Goal: Task Accomplishment & Management: Use online tool/utility

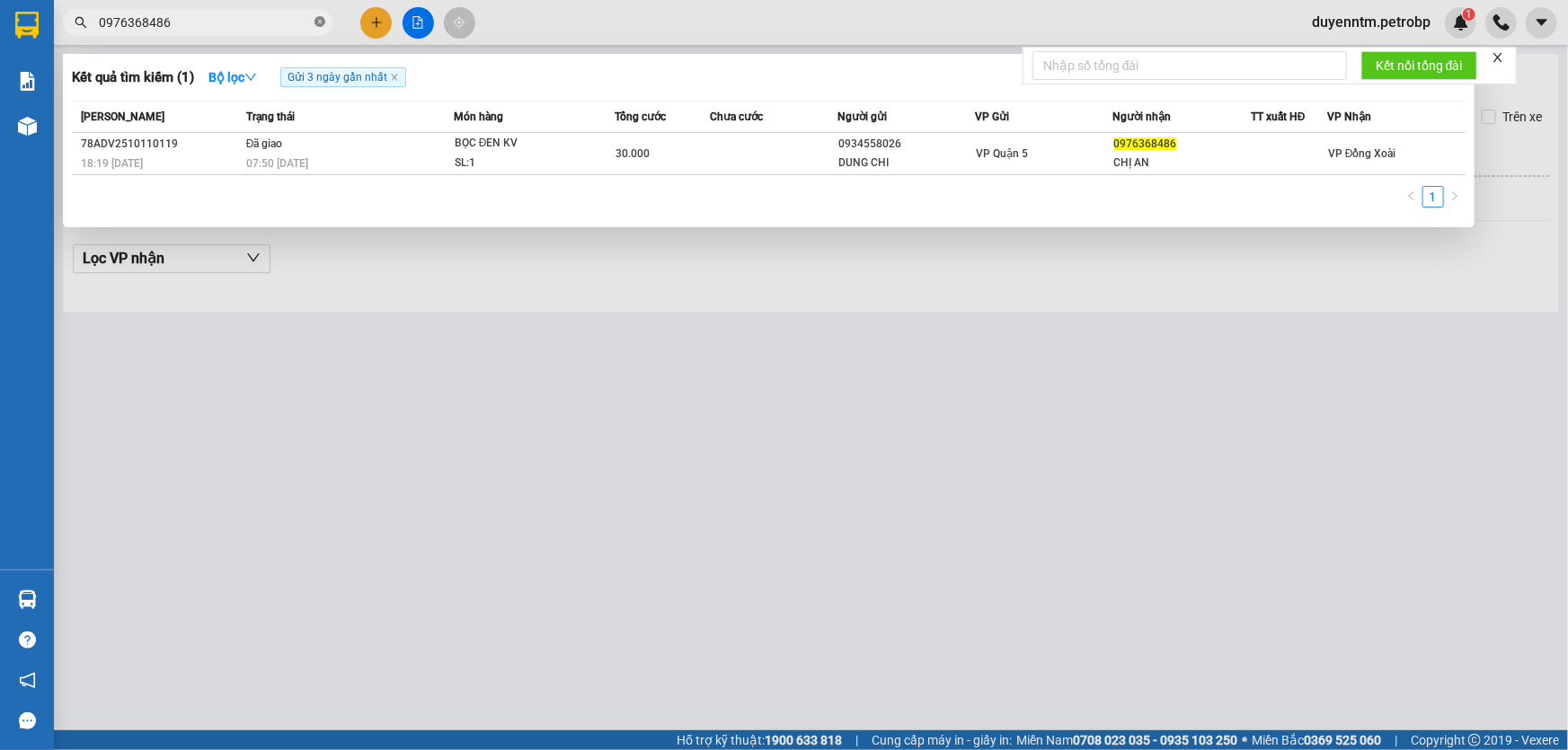
click at [319, 23] on icon "close-circle" at bounding box center [320, 21] width 11 height 11
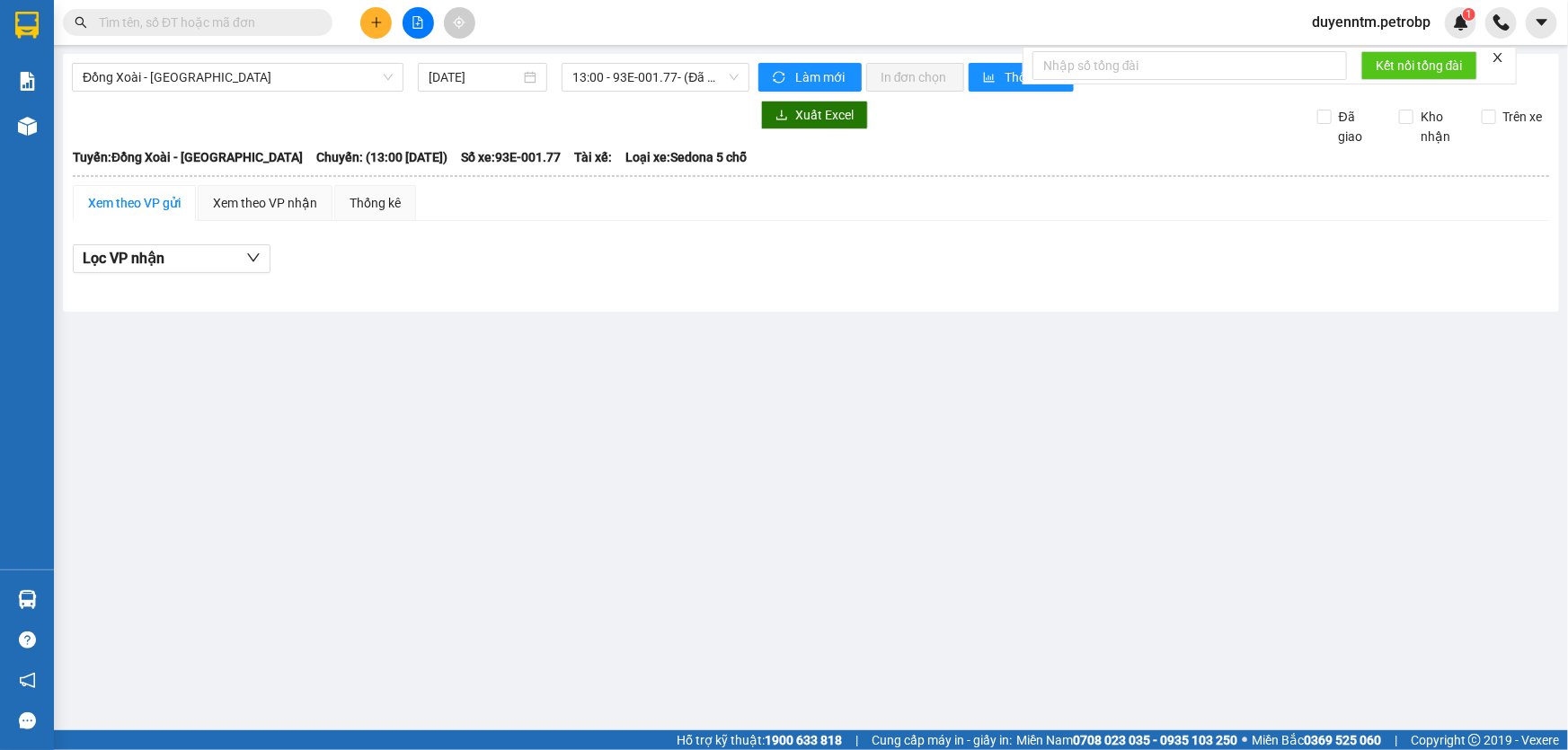
click at [260, 21] on input "text" at bounding box center [205, 22] width 212 height 20
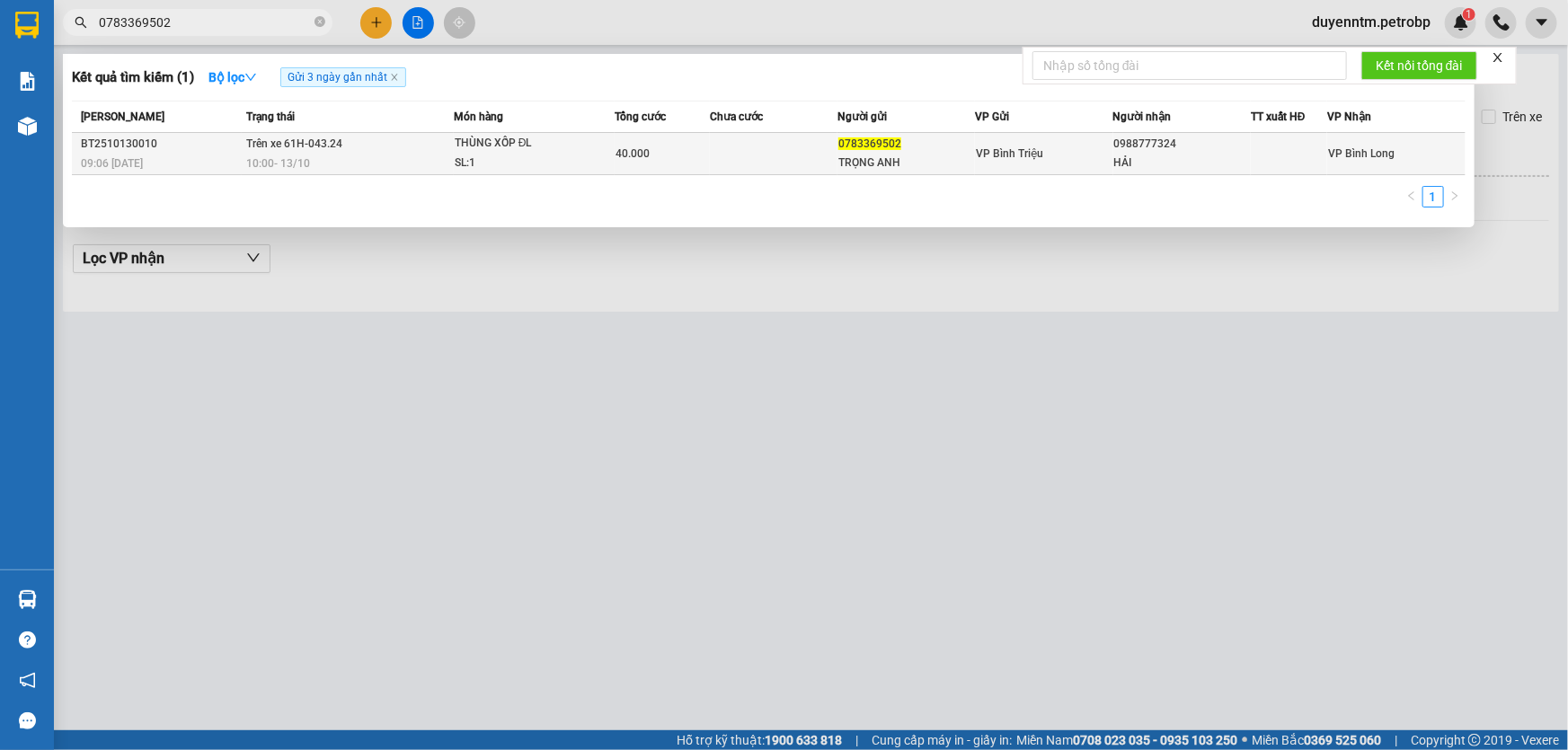
type input "0783369502"
click at [308, 146] on span "Trên xe 61H-043.24" at bounding box center [293, 144] width 96 height 13
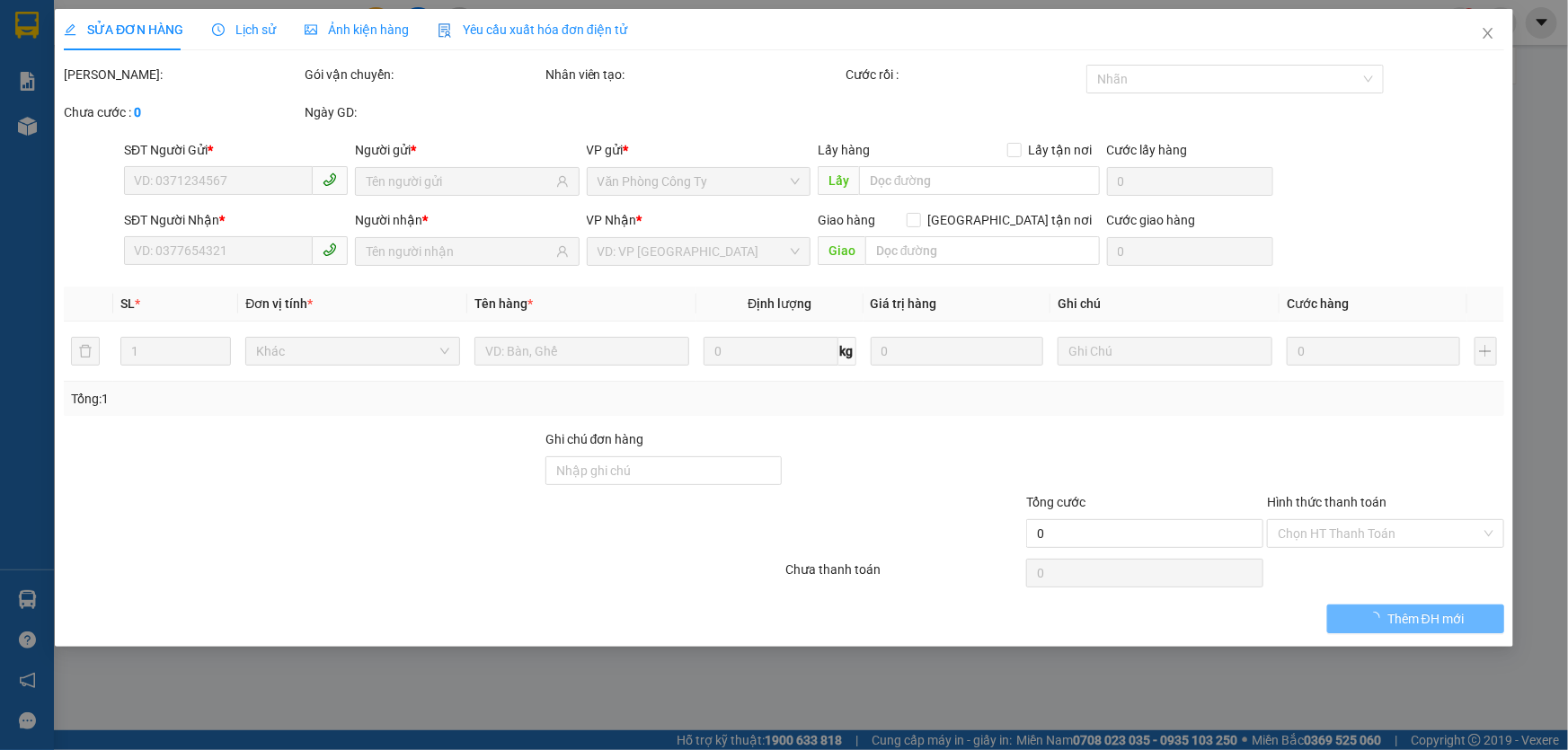
type input "0783369502"
type input "TRỌNG ANH"
type input "0988777324"
type input "HẢI"
type input "40.000"
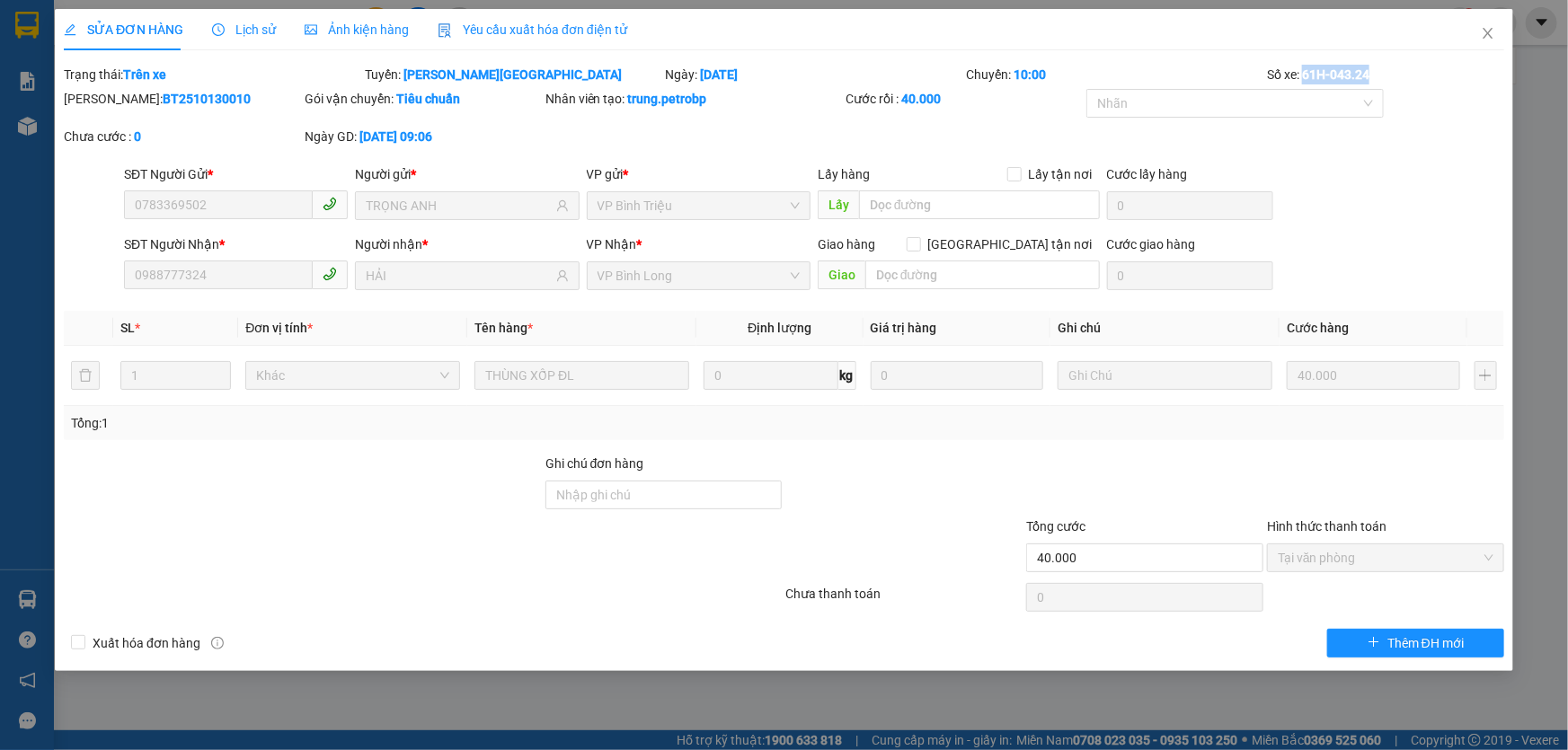
click at [1306, 70] on b "61H-043.24" at bounding box center [1336, 74] width 67 height 14
drag, startPoint x: 1305, startPoint y: 70, endPoint x: 1275, endPoint y: 73, distance: 30.1
click at [1189, 57] on div "SỬA ĐƠN HÀNG Lịch sử Ảnh kiện hàng Yêu cầu xuất hóa đơn điện tử Total Paid Fee …" at bounding box center [784, 334] width 1440 height 648
drag, startPoint x: 1382, startPoint y: 75, endPoint x: 1304, endPoint y: 72, distance: 78.1
click at [1304, 72] on div "Số xe: 61H-043.24" at bounding box center [1385, 74] width 241 height 20
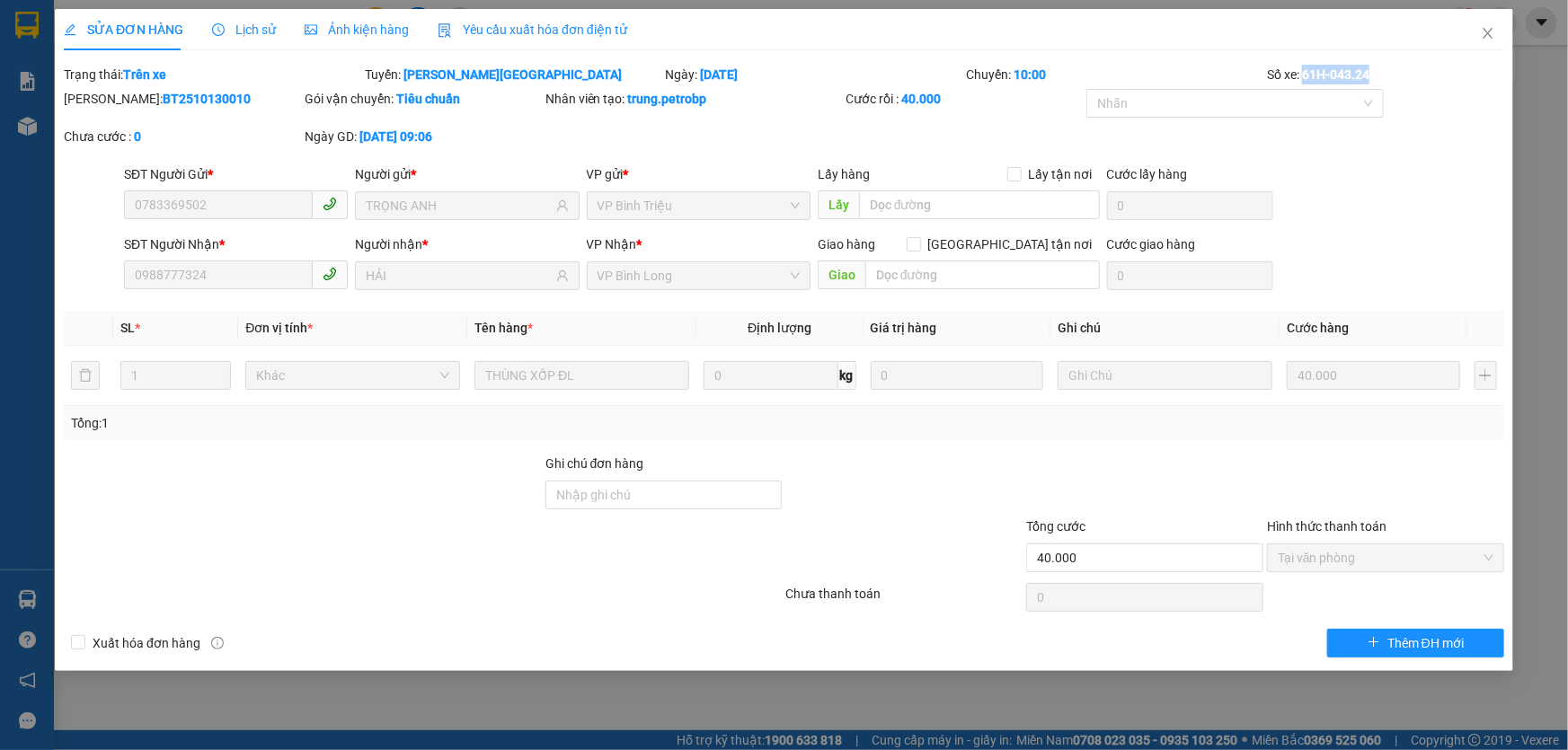
copy b "61H-043.24"
click at [1491, 30] on icon "close" at bounding box center [1488, 33] width 14 height 14
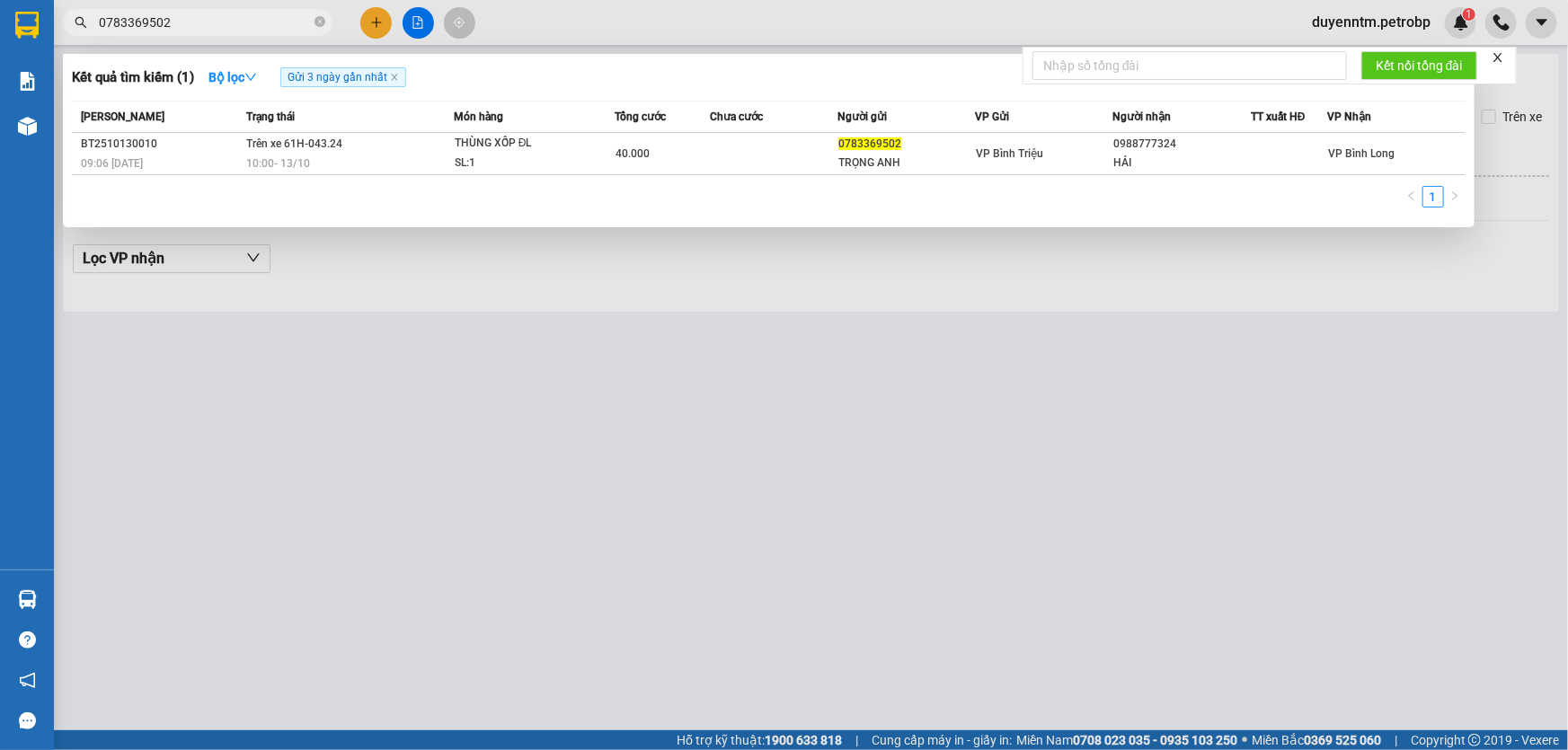
click at [234, 27] on input "0783369502" at bounding box center [205, 22] width 212 height 20
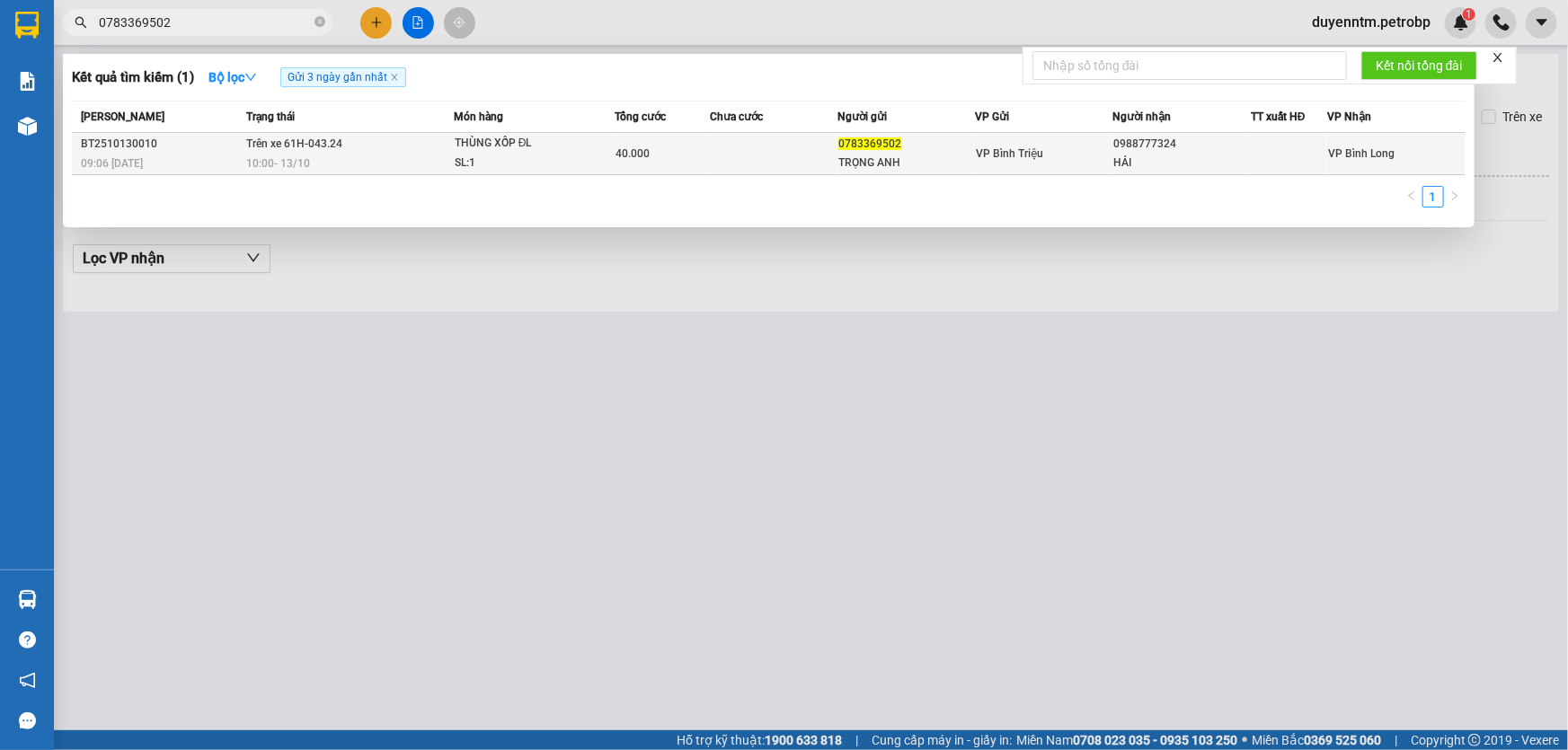
click at [304, 143] on span "Trên xe 61H-043.24" at bounding box center [293, 144] width 96 height 13
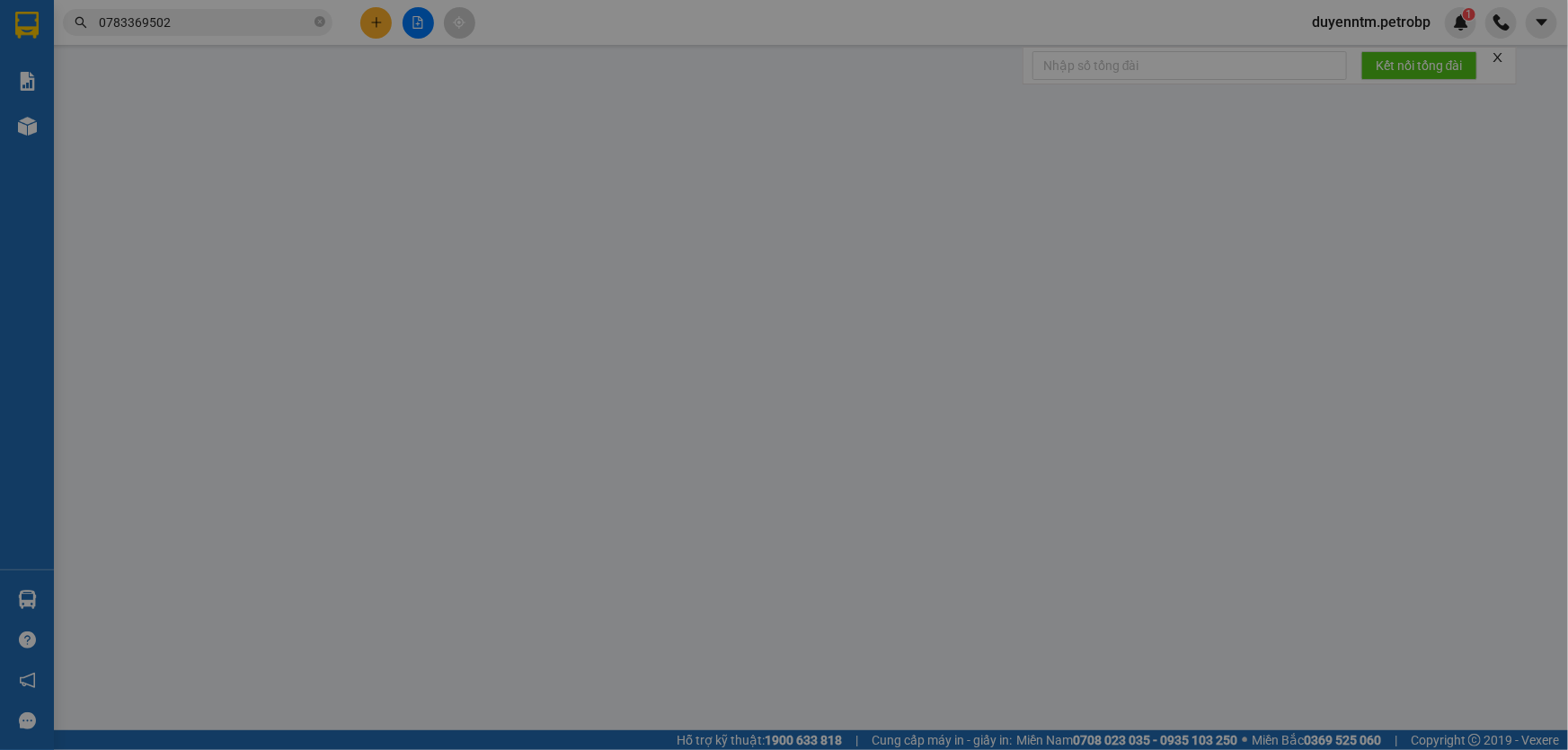
type input "0783369502"
type input "TRỌNG ANH"
type input "0988777324"
type input "HẢI"
type input "40.000"
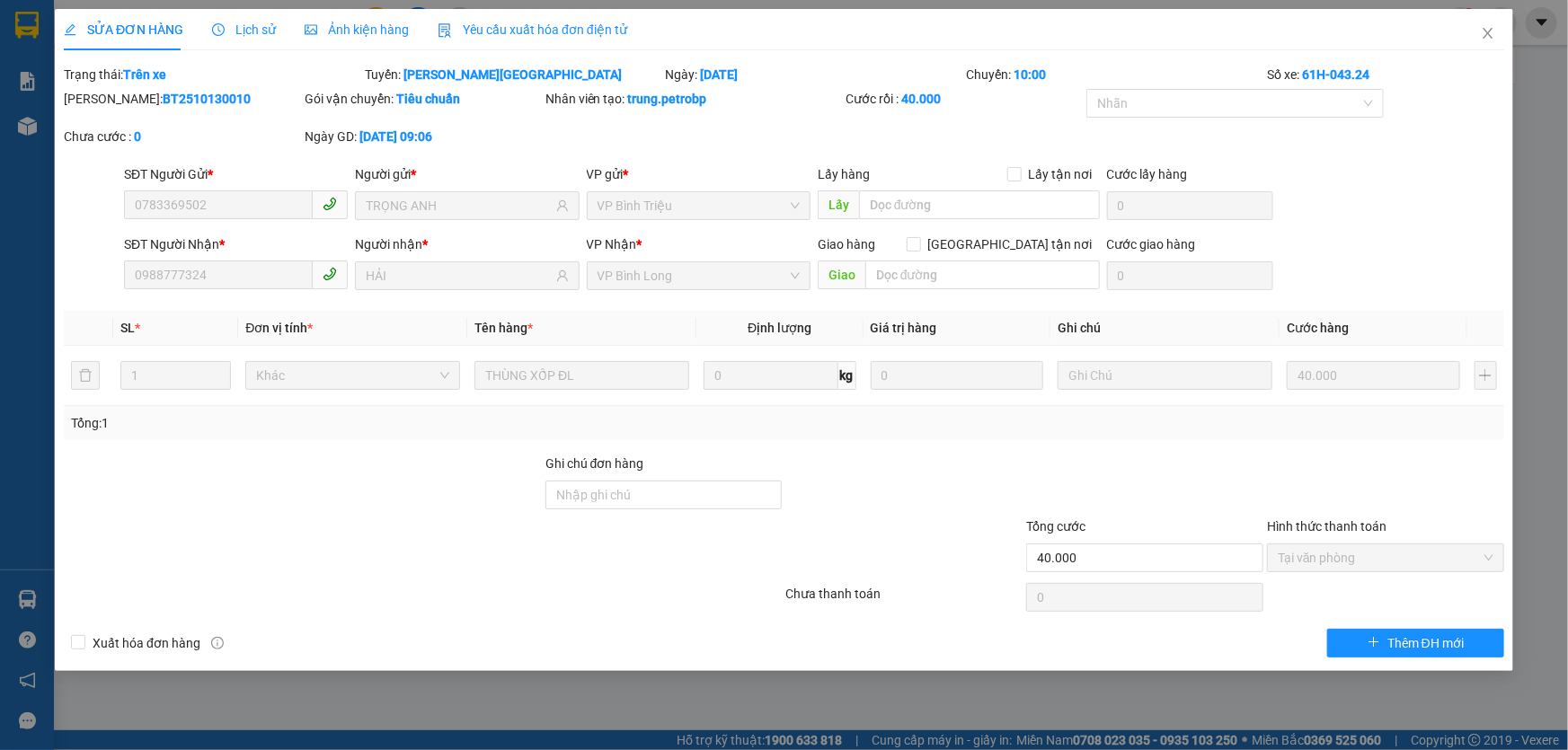
click at [227, 22] on span "Lịch sử" at bounding box center [244, 29] width 63 height 14
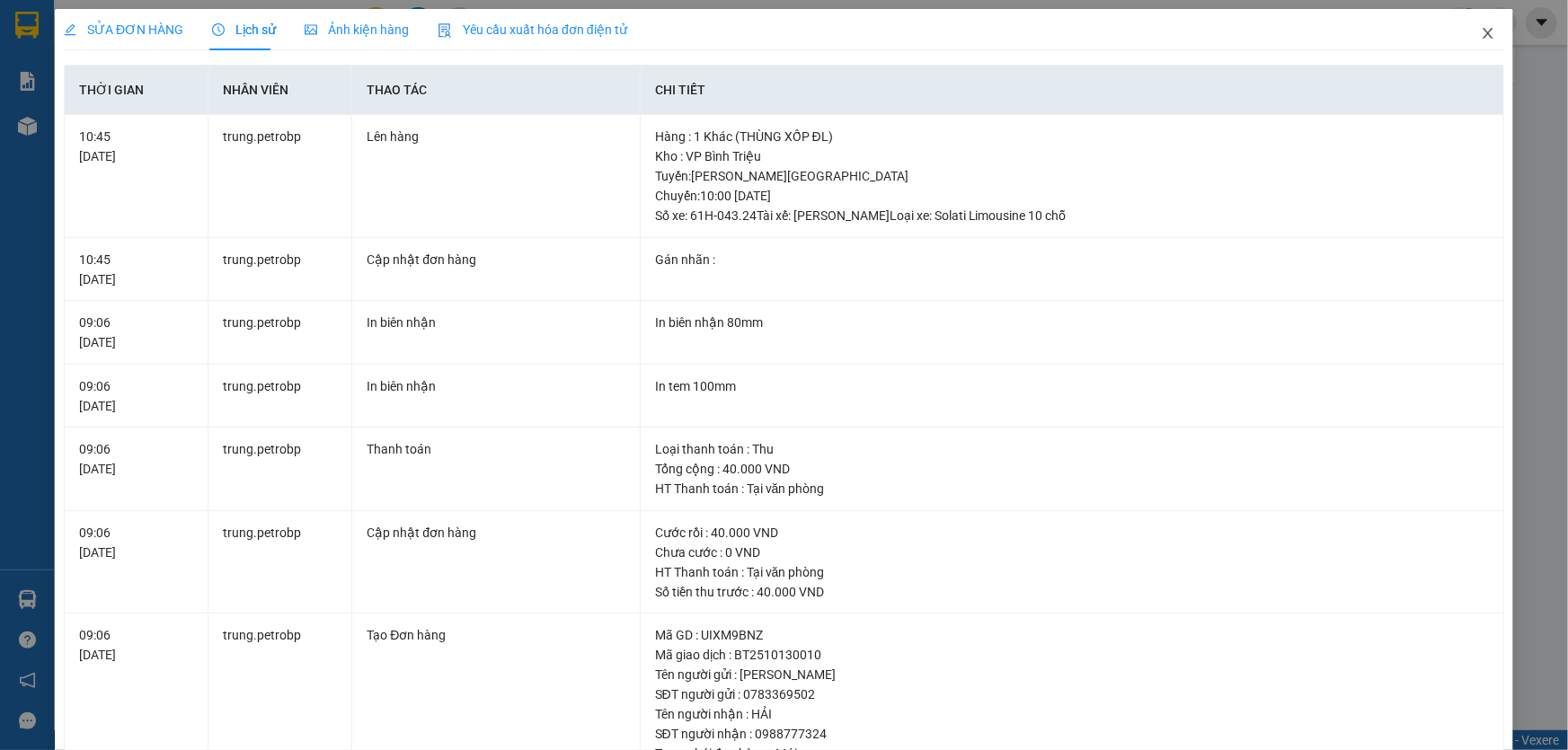
click at [1483, 32] on icon "close" at bounding box center [1488, 34] width 10 height 11
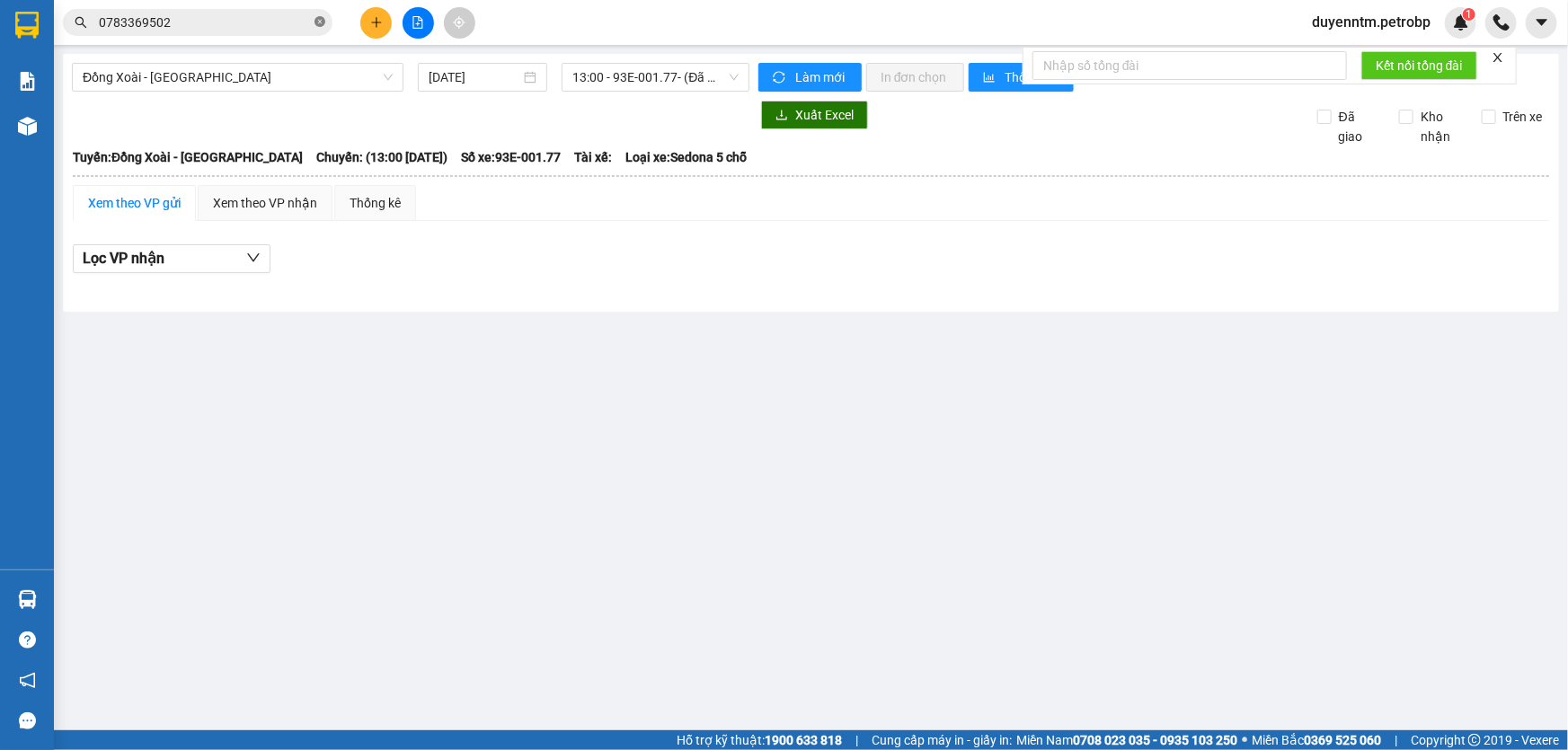
click at [321, 20] on icon "close-circle" at bounding box center [320, 21] width 11 height 11
click at [241, 20] on input "text" at bounding box center [205, 22] width 212 height 20
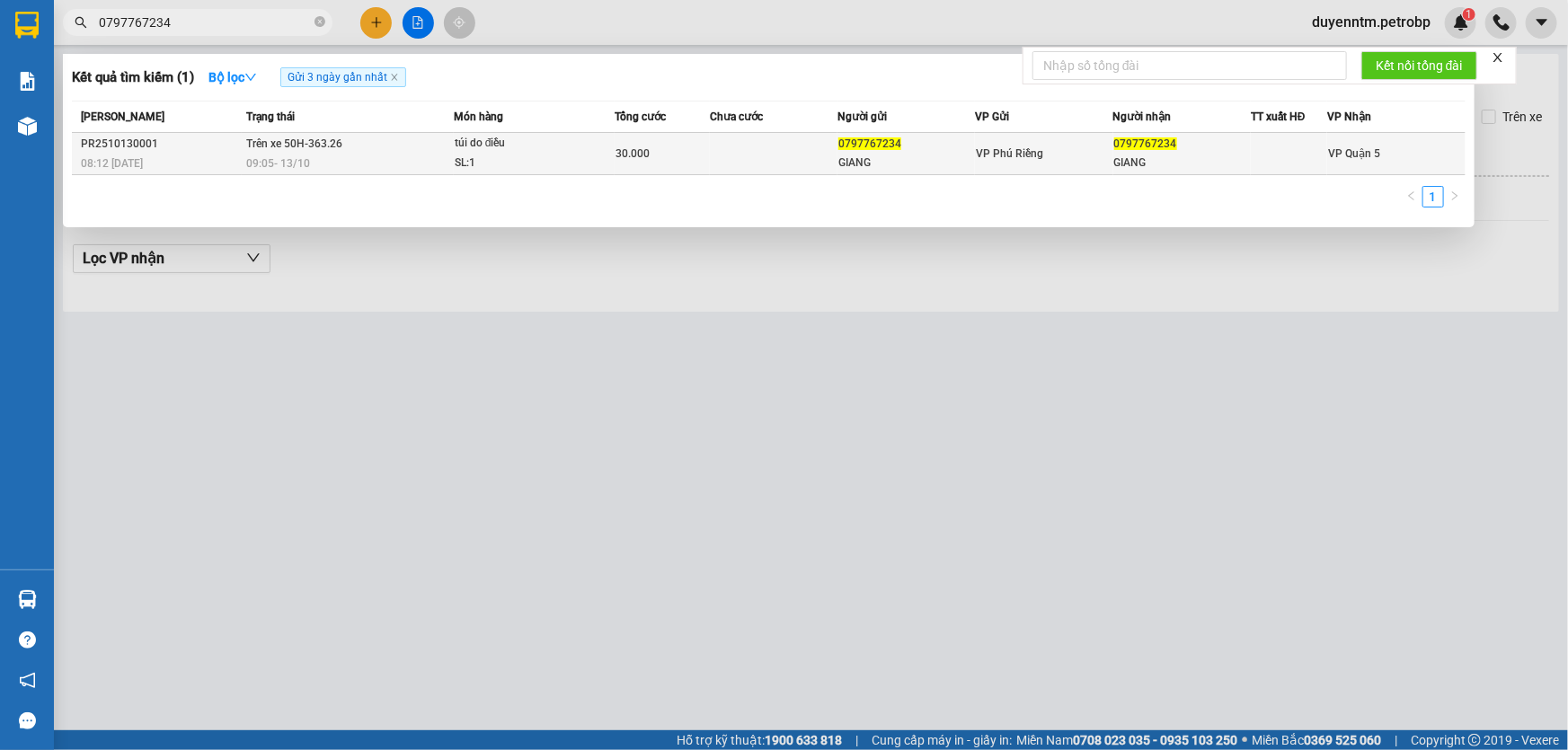
type input "0797767234"
click at [297, 145] on span "Trên xe 50H-363.26" at bounding box center [293, 144] width 96 height 13
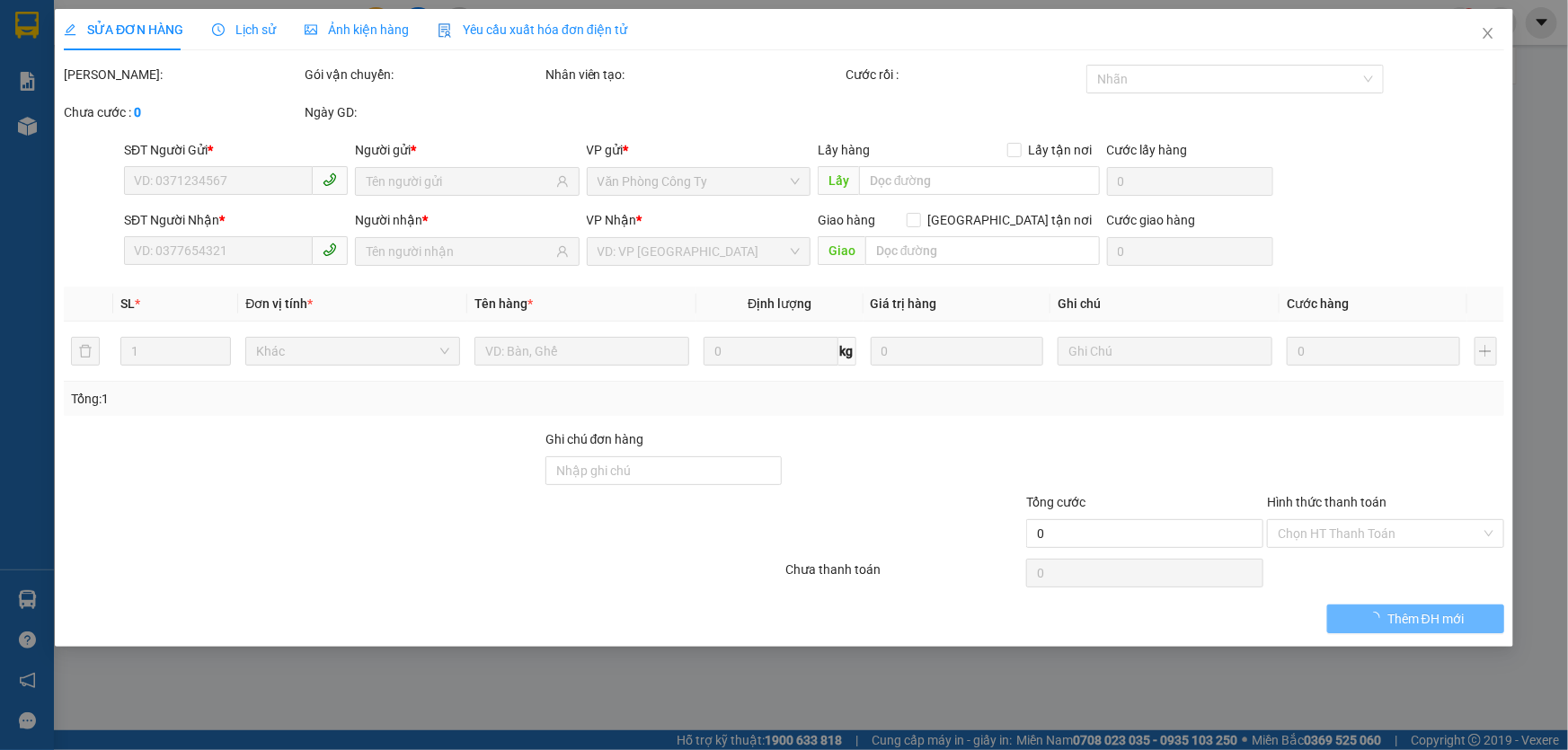
type input "0797767234"
type input "GIANG"
type input "0797767234"
type input "GIANG"
type input "30.000"
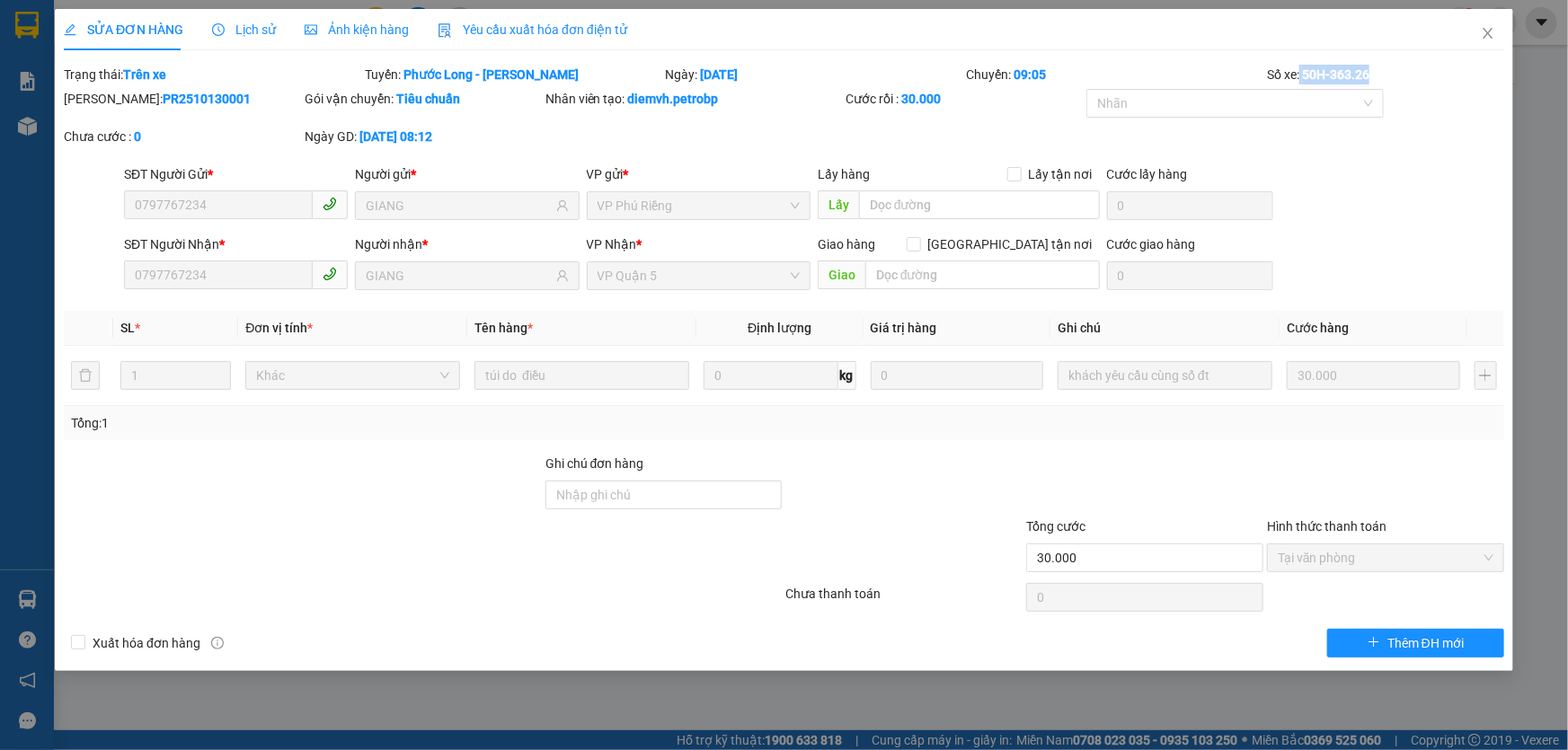
drag, startPoint x: 1376, startPoint y: 73, endPoint x: 1321, endPoint y: 78, distance: 55.2
click at [1302, 73] on div "Số xe: 50H-363.26" at bounding box center [1385, 74] width 241 height 20
copy b "50H-363.26"
click at [1493, 37] on icon "close" at bounding box center [1488, 33] width 14 height 14
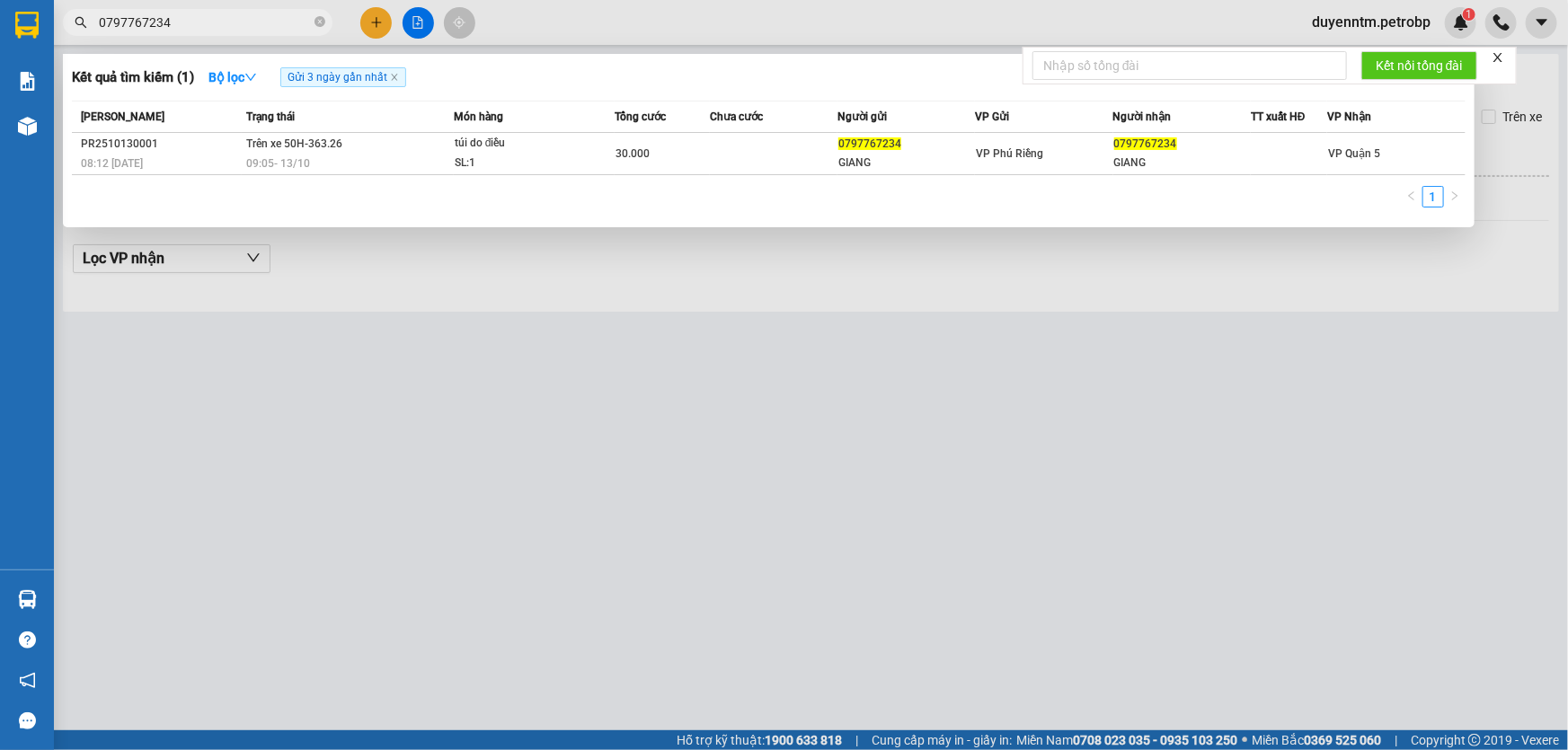
click at [215, 18] on input "0797767234" at bounding box center [205, 22] width 212 height 20
click at [402, 78] on span "Gửi 3 ngày gần nhất" at bounding box center [343, 76] width 126 height 20
click at [399, 80] on icon "close" at bounding box center [395, 77] width 9 height 9
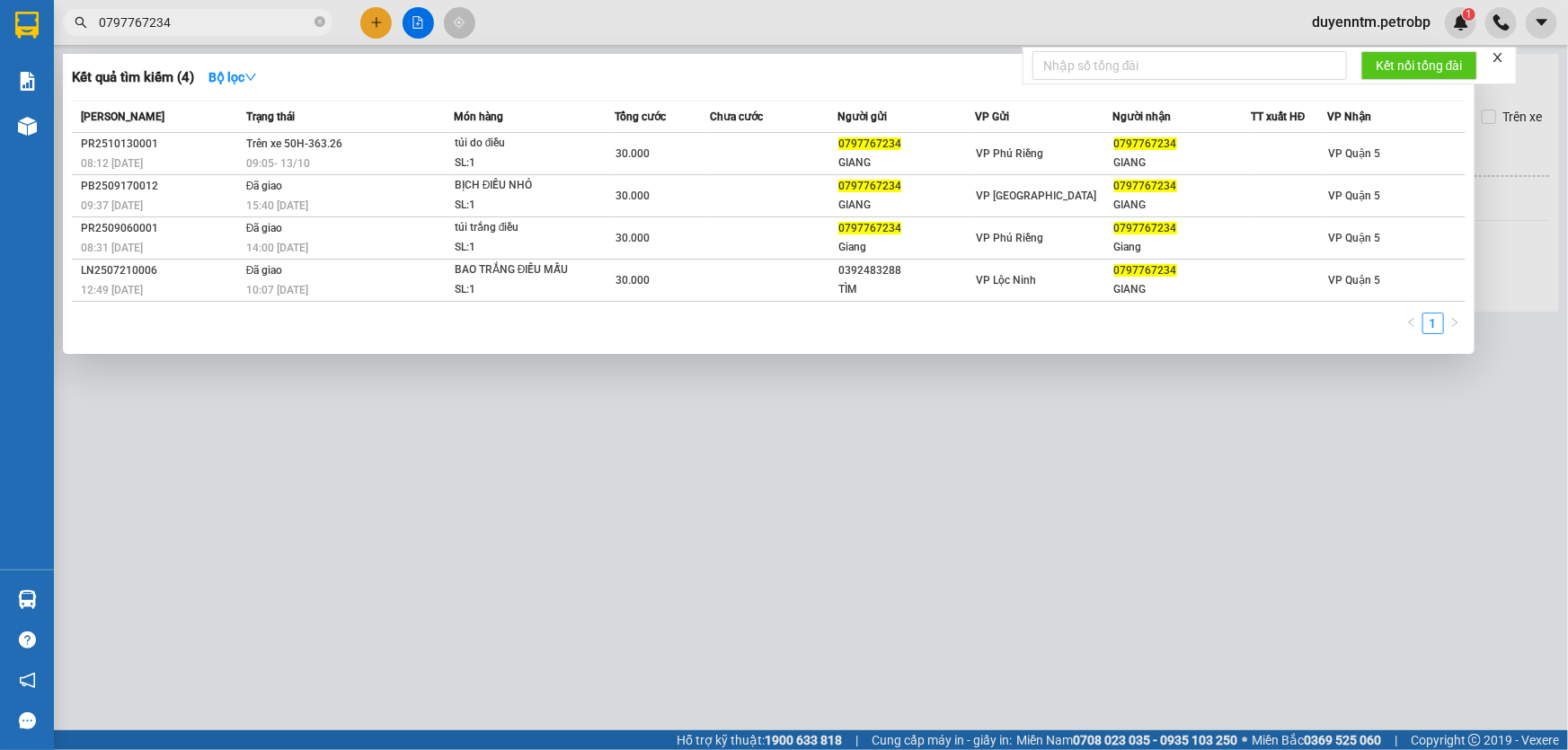
click at [312, 17] on span "0797767234" at bounding box center [198, 22] width 269 height 27
click at [320, 20] on icon "close-circle" at bounding box center [320, 21] width 11 height 11
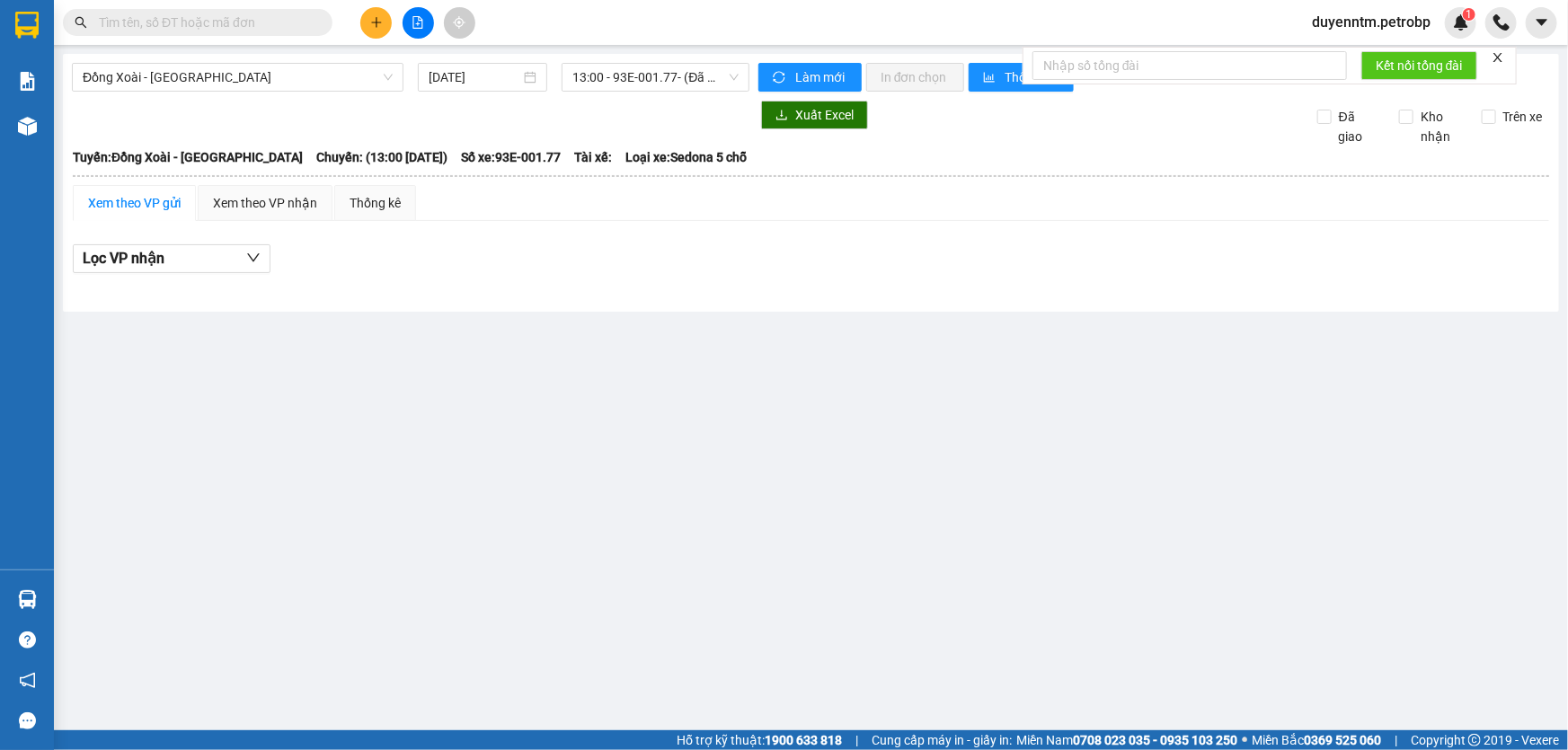
click at [537, 14] on div "Kết quả tìm kiếm ( 4 ) Bộ lọc Mã ĐH Trạng thái Món hàng Tổng cước Chưa cước Ngư…" at bounding box center [784, 22] width 1568 height 45
click at [242, 80] on span "Đồng Xoài - [GEOGRAPHIC_DATA]" at bounding box center [238, 76] width 310 height 27
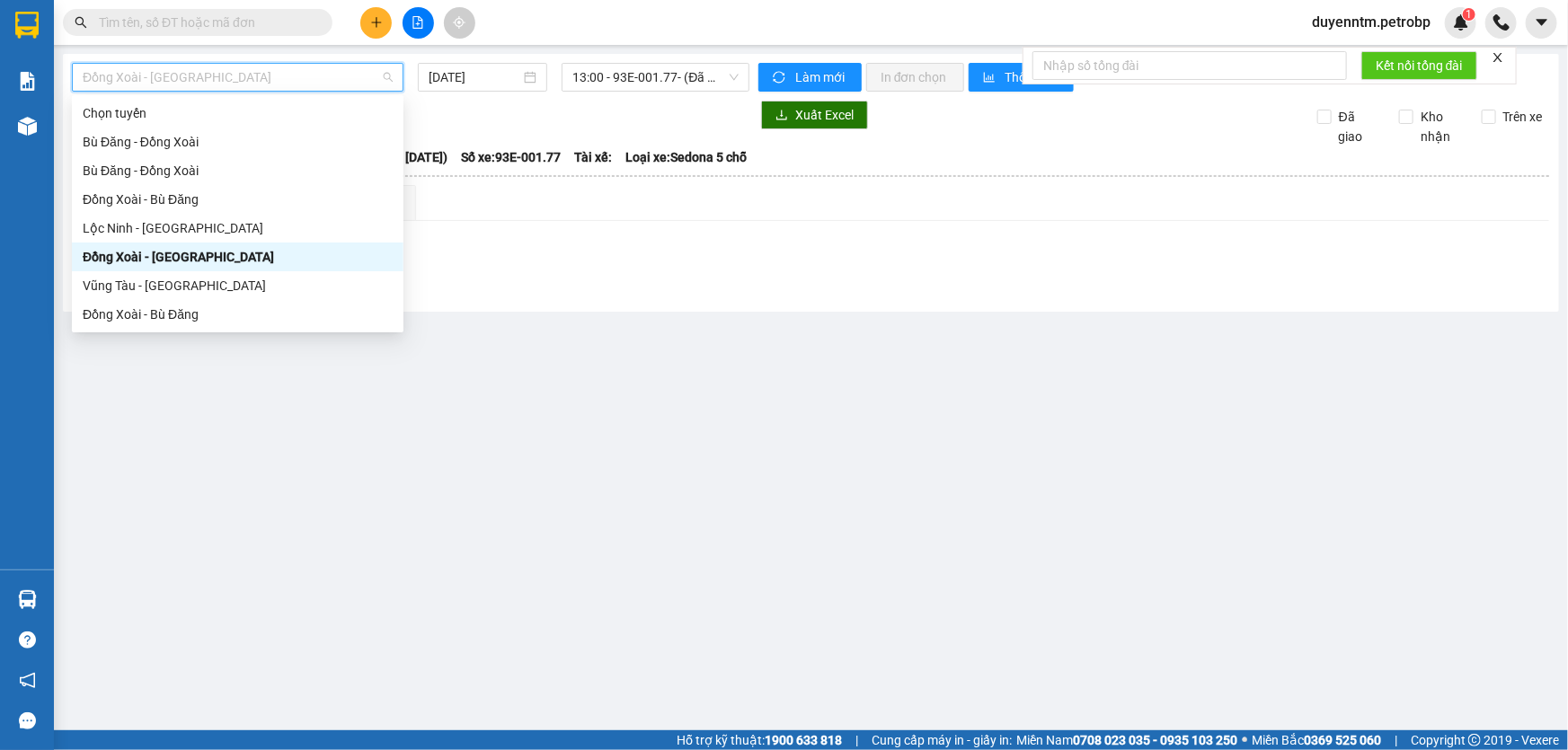
click at [180, 258] on div "Đồng Xoài - [GEOGRAPHIC_DATA]" at bounding box center [238, 256] width 310 height 20
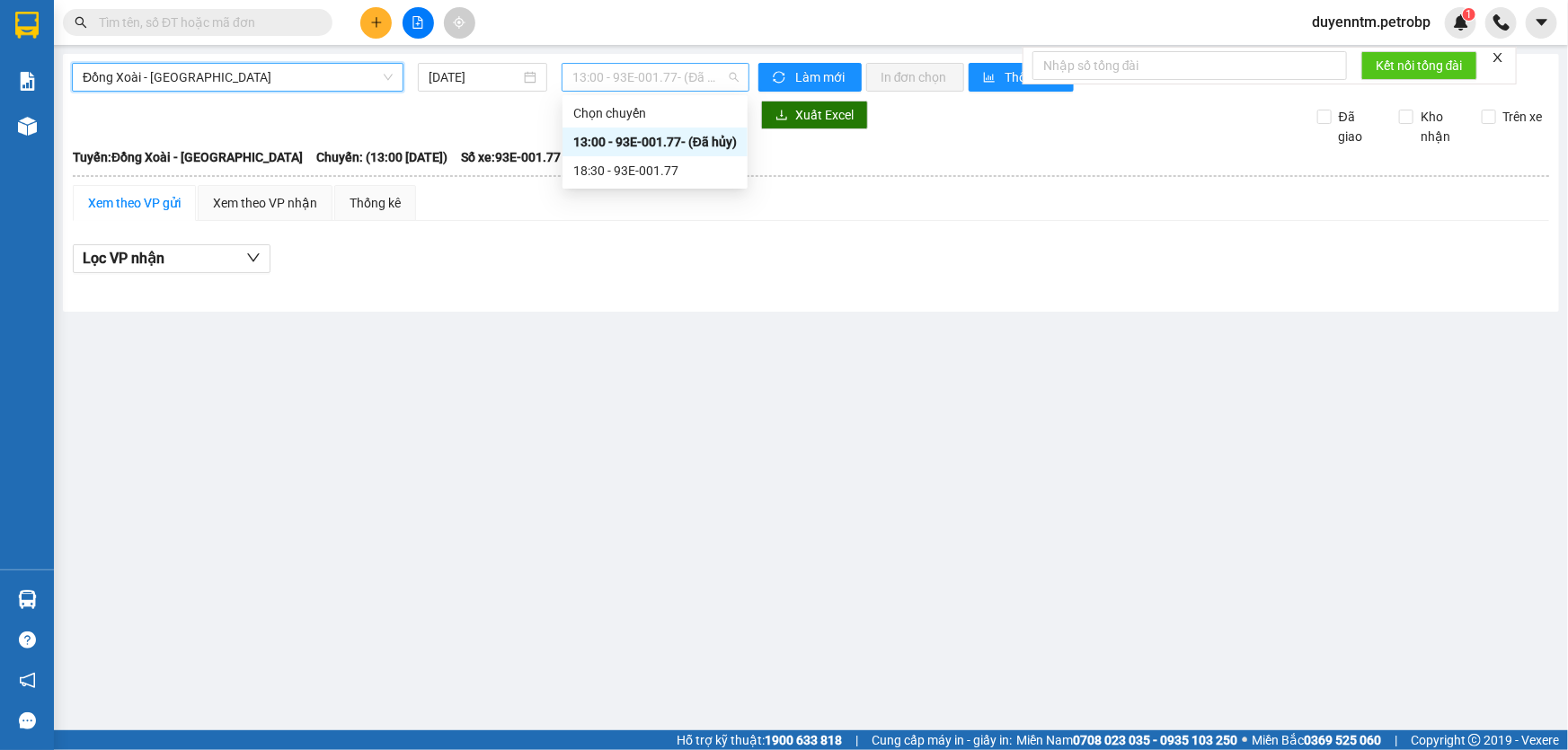
click at [604, 78] on span "13:00 - 93E-001.77 - (Đã hủy)" at bounding box center [655, 76] width 166 height 27
click at [607, 165] on div "18:30 - 93E-001.77" at bounding box center [655, 170] width 164 height 20
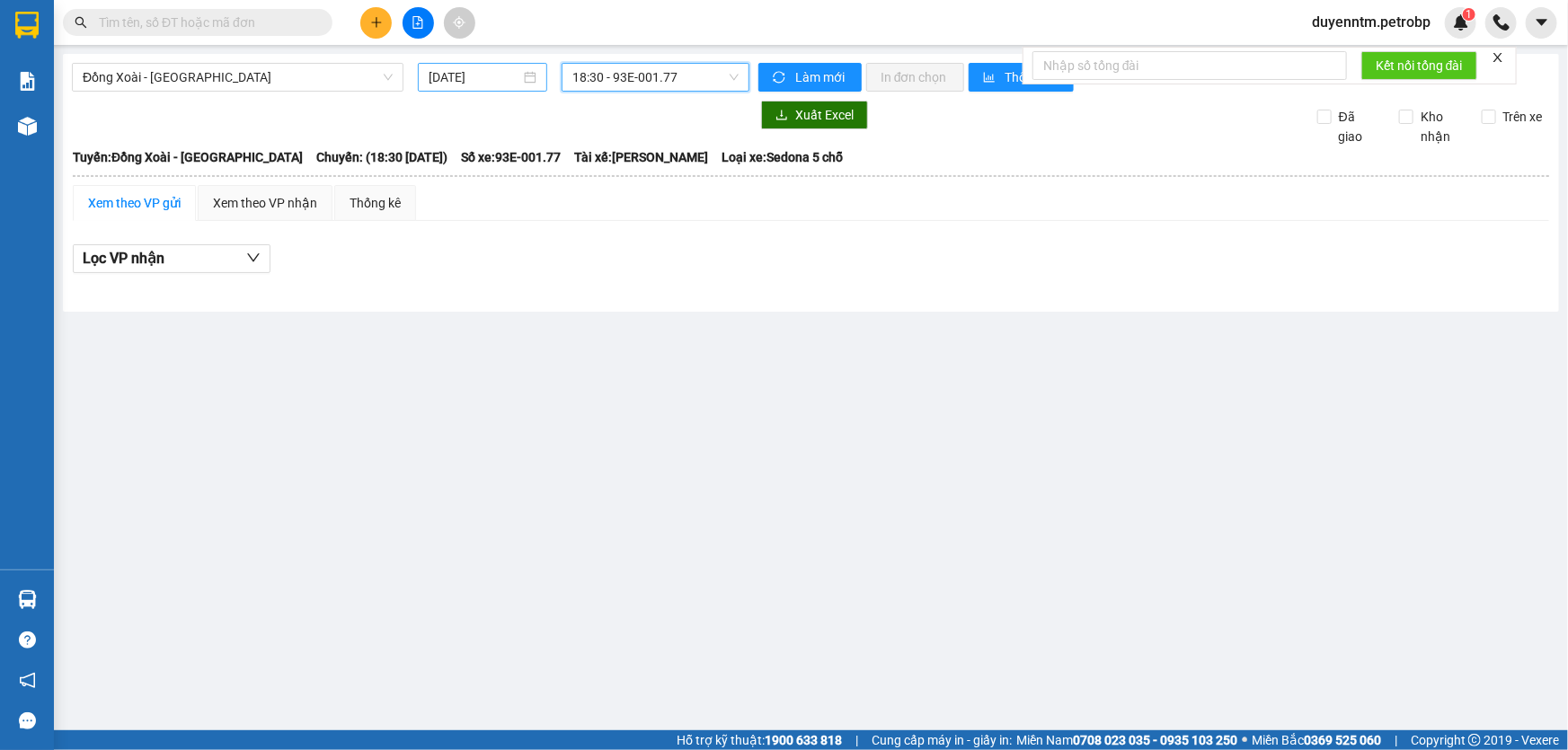
click at [452, 75] on input "[DATE]" at bounding box center [474, 76] width 91 height 20
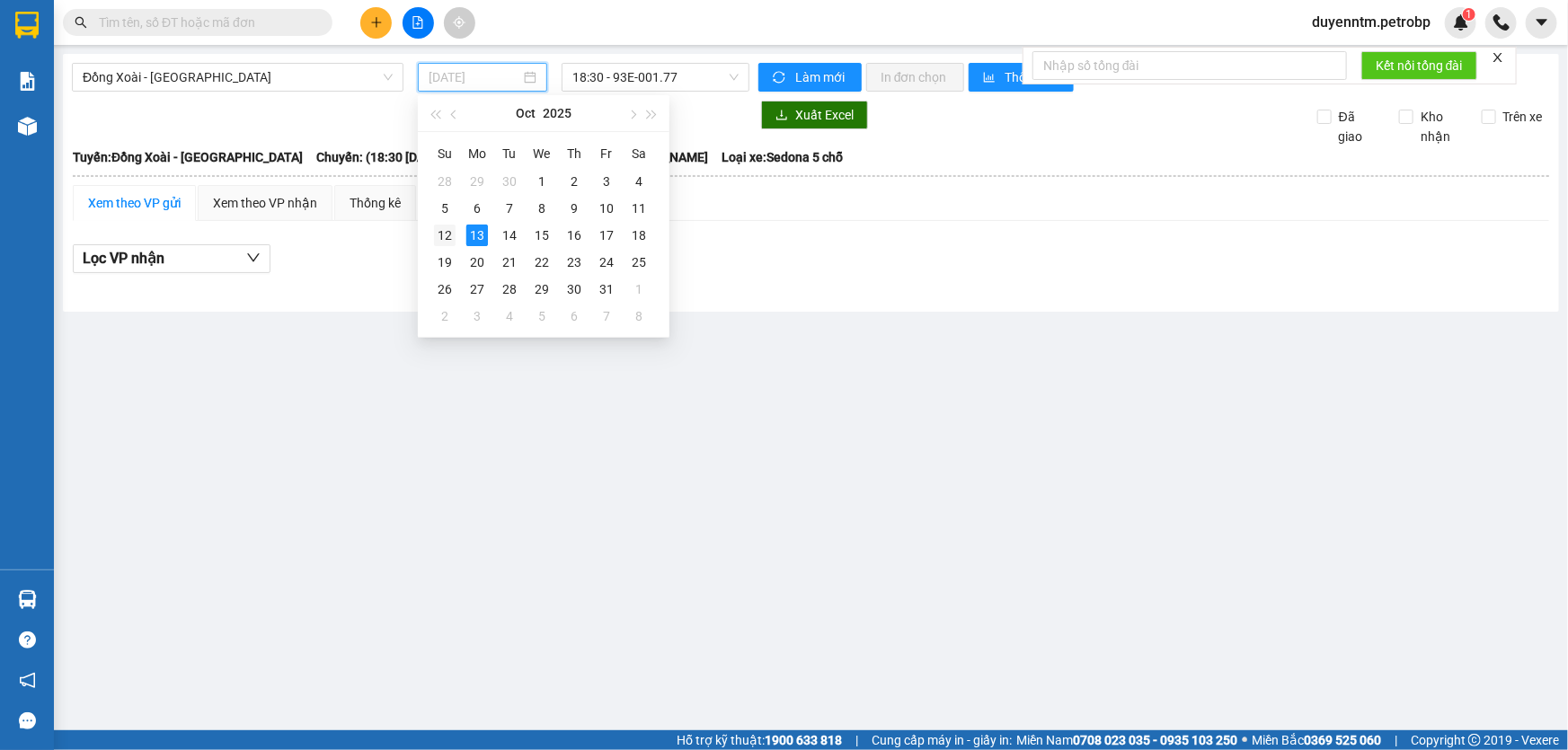
click at [446, 230] on div "12" at bounding box center [444, 235] width 21 height 21
type input "[DATE]"
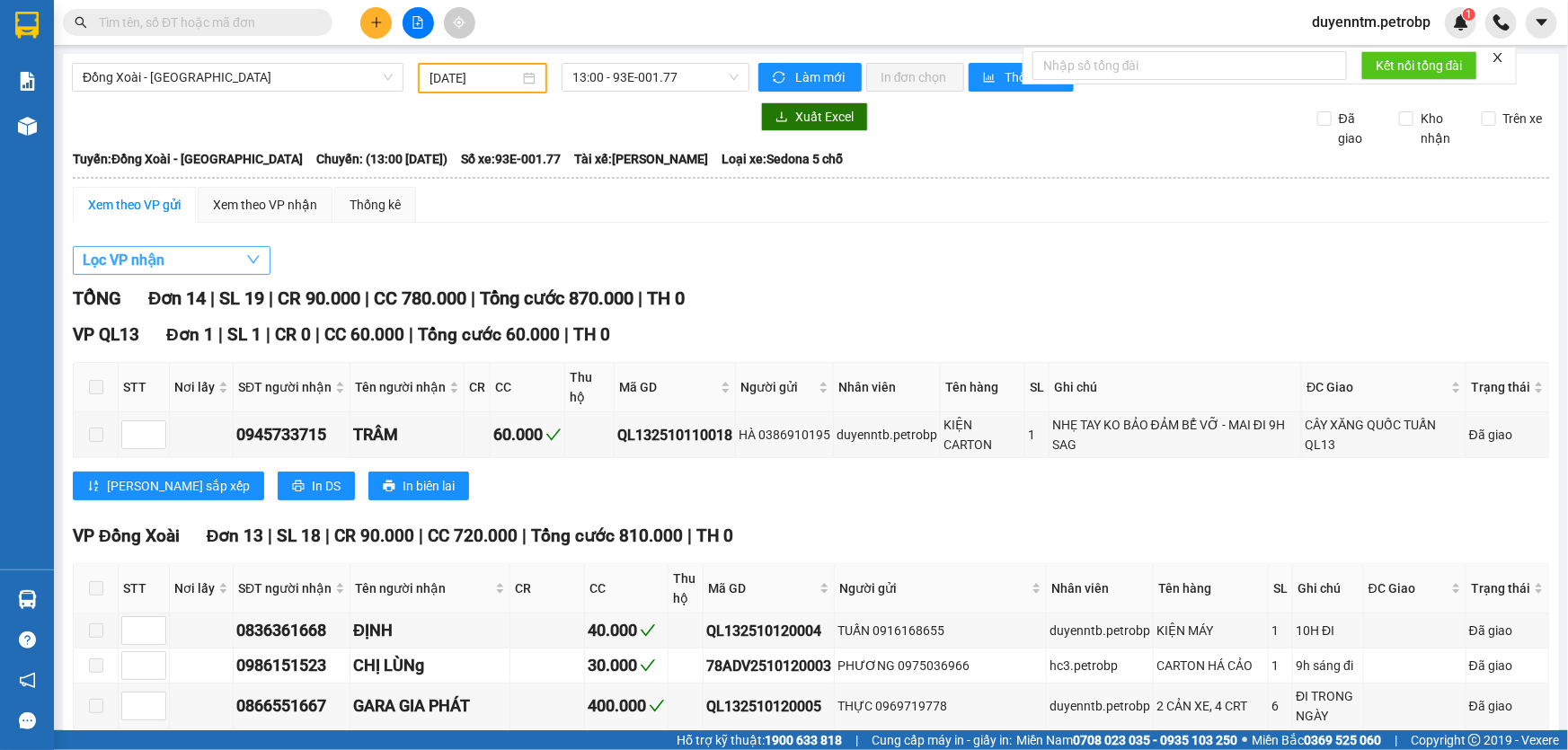
click at [221, 252] on button "Lọc VP nhận" at bounding box center [171, 260] width 198 height 29
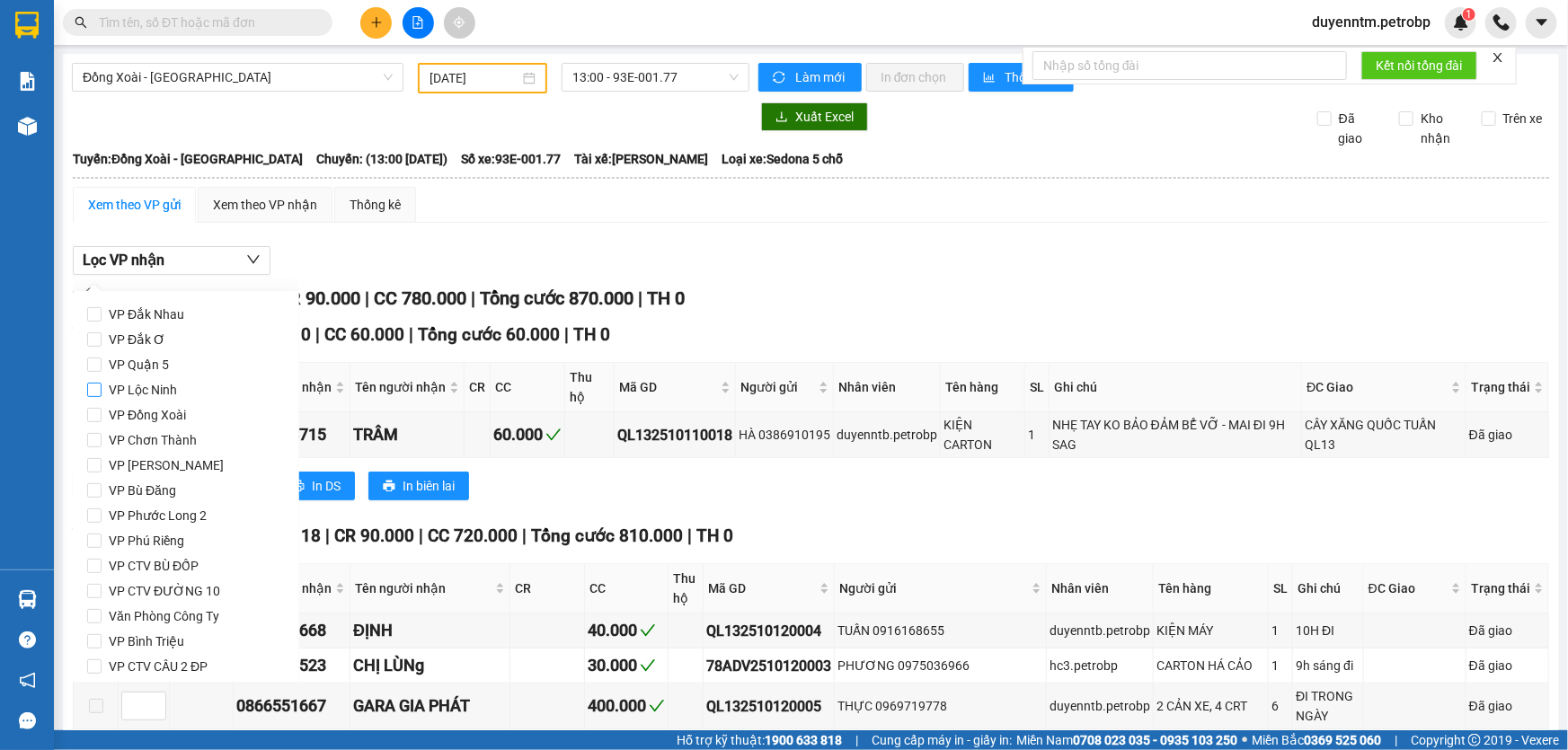
click at [162, 389] on span "VP Lộc Ninh" at bounding box center [143, 389] width 83 height 25
click at [102, 389] on input "VP Lộc Ninh" at bounding box center [94, 389] width 14 height 14
checkbox input "true"
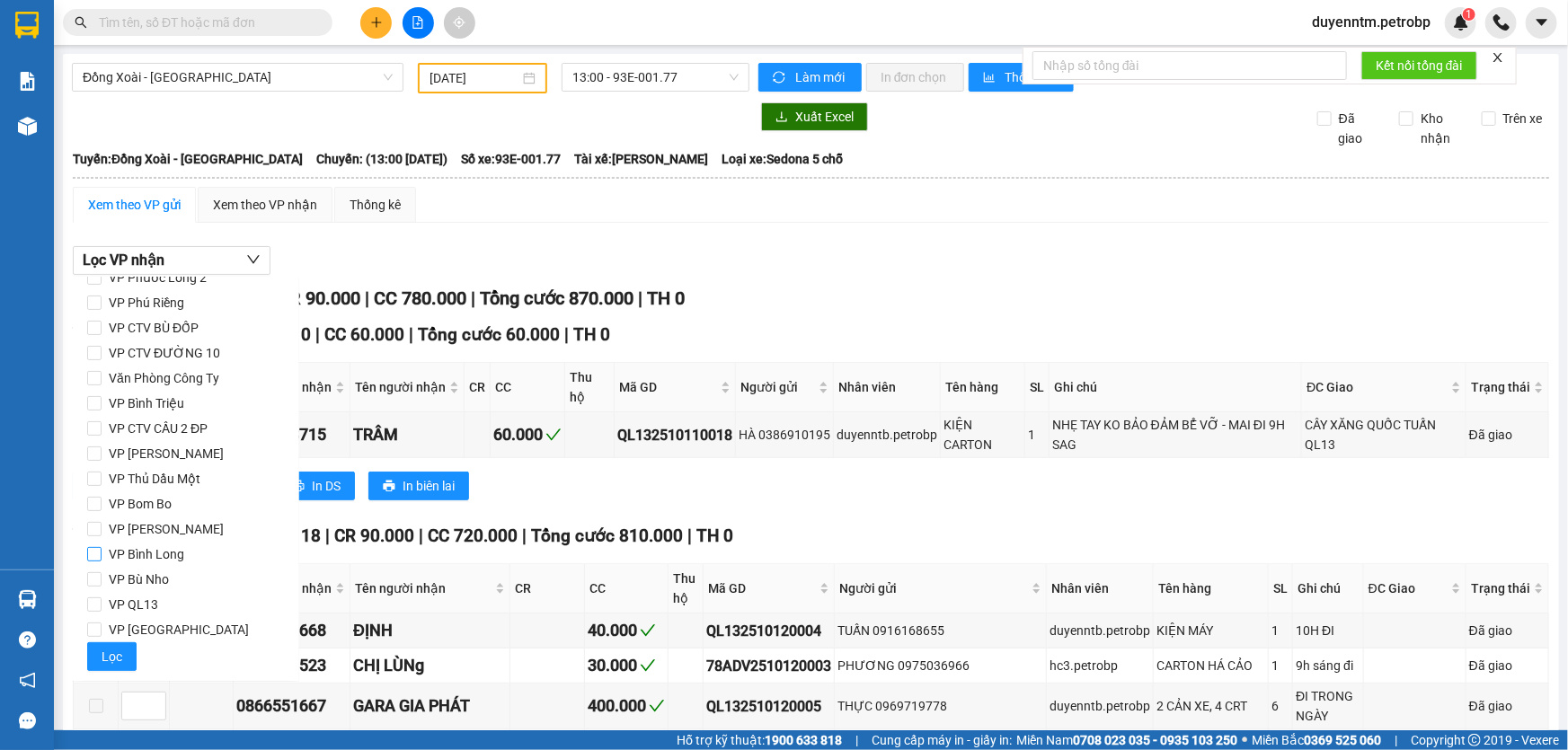
click at [164, 559] on span "VP Bình Long" at bounding box center [146, 554] width 89 height 25
click at [102, 559] on input "VP Bình Long" at bounding box center [94, 553] width 14 height 14
checkbox input "true"
click at [107, 656] on span "Lọc" at bounding box center [112, 656] width 20 height 20
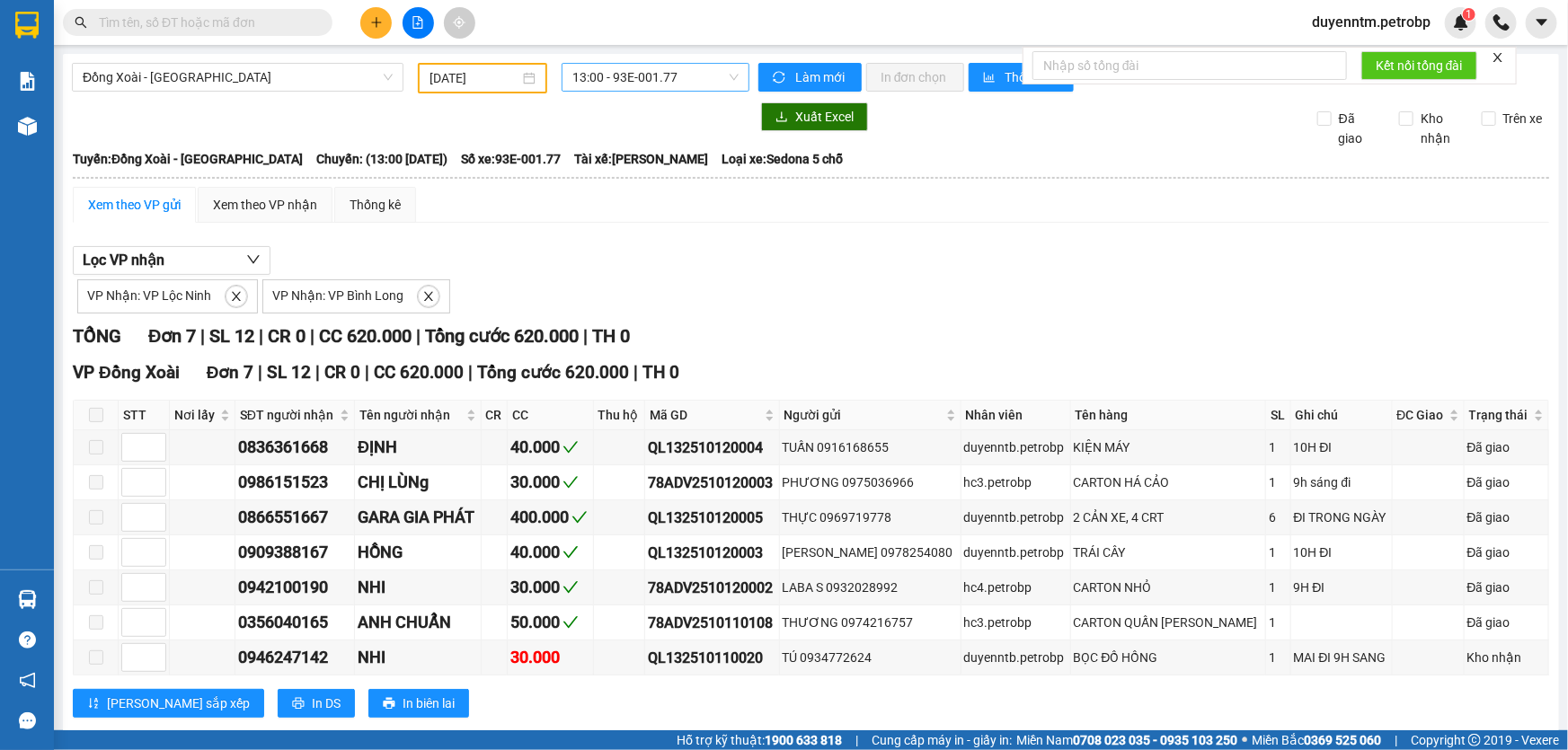
click at [620, 74] on span "13:00 - 93E-001.77" at bounding box center [655, 76] width 166 height 27
click at [661, 172] on div "18:30 - 93E-001.77" at bounding box center [639, 170] width 140 height 20
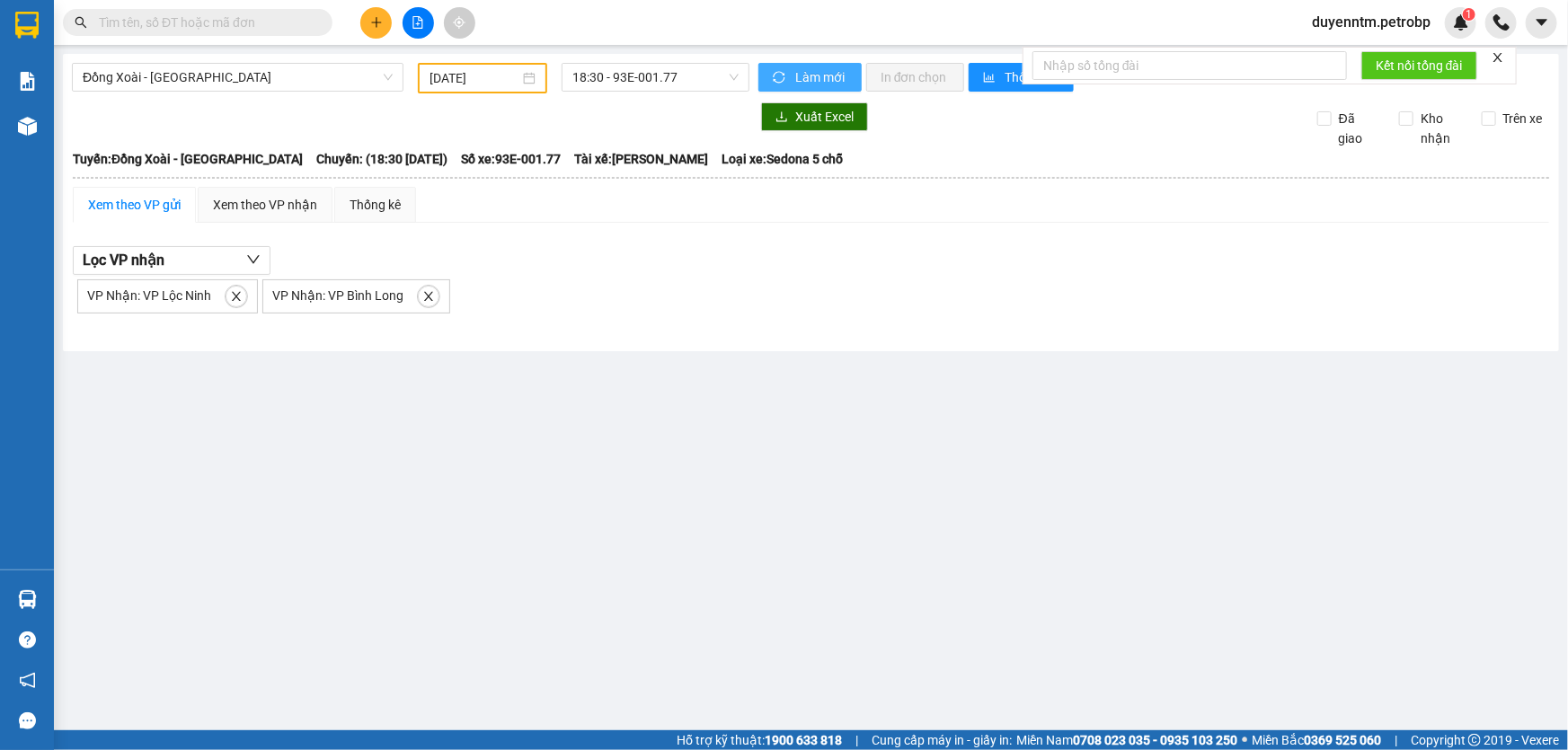
click at [822, 77] on span "Làm mới" at bounding box center [822, 76] width 52 height 20
click at [363, 72] on span "Đồng Xoài - [GEOGRAPHIC_DATA]" at bounding box center [238, 76] width 310 height 27
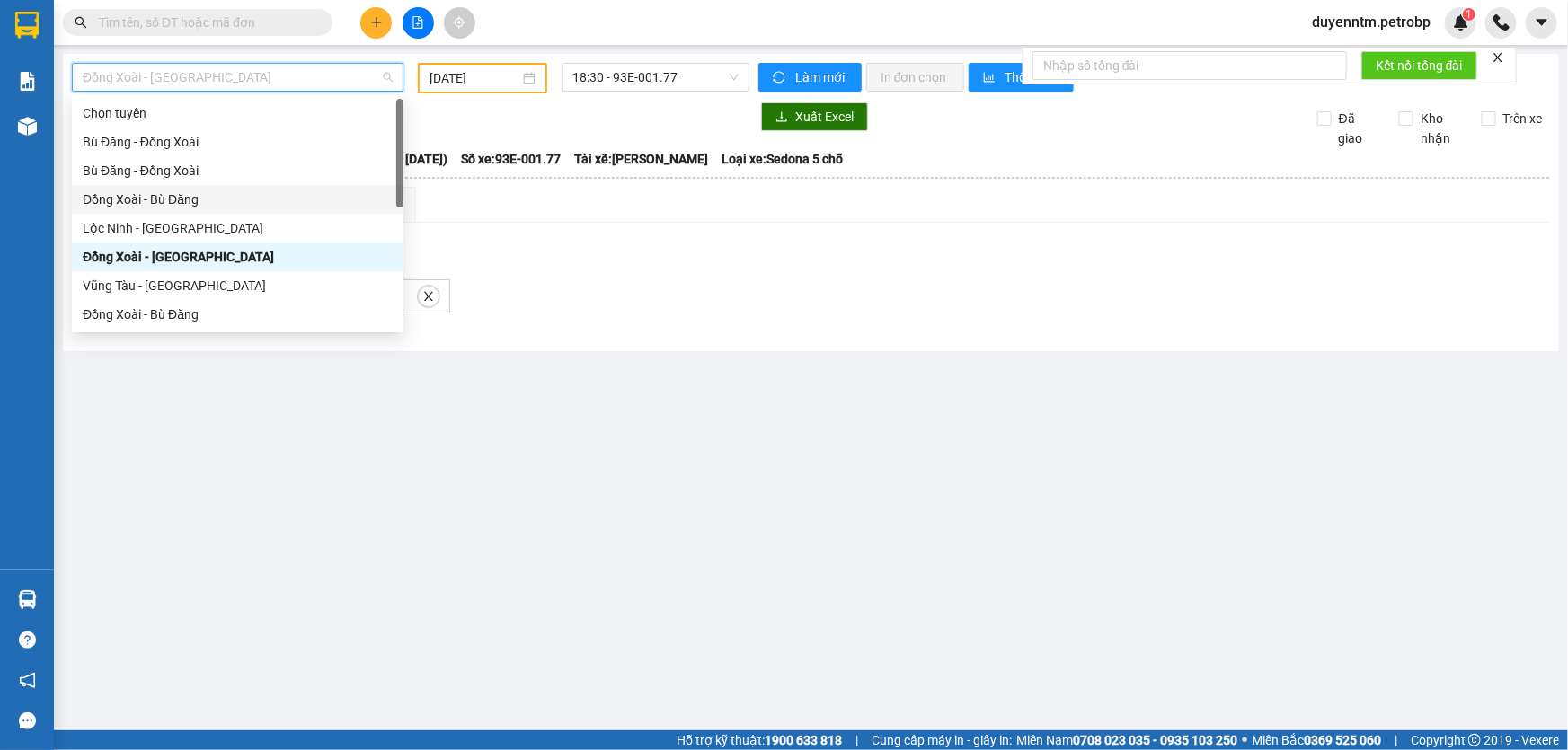
click at [167, 198] on div "Đồng Xoài - Bù Đăng" at bounding box center [238, 199] width 310 height 20
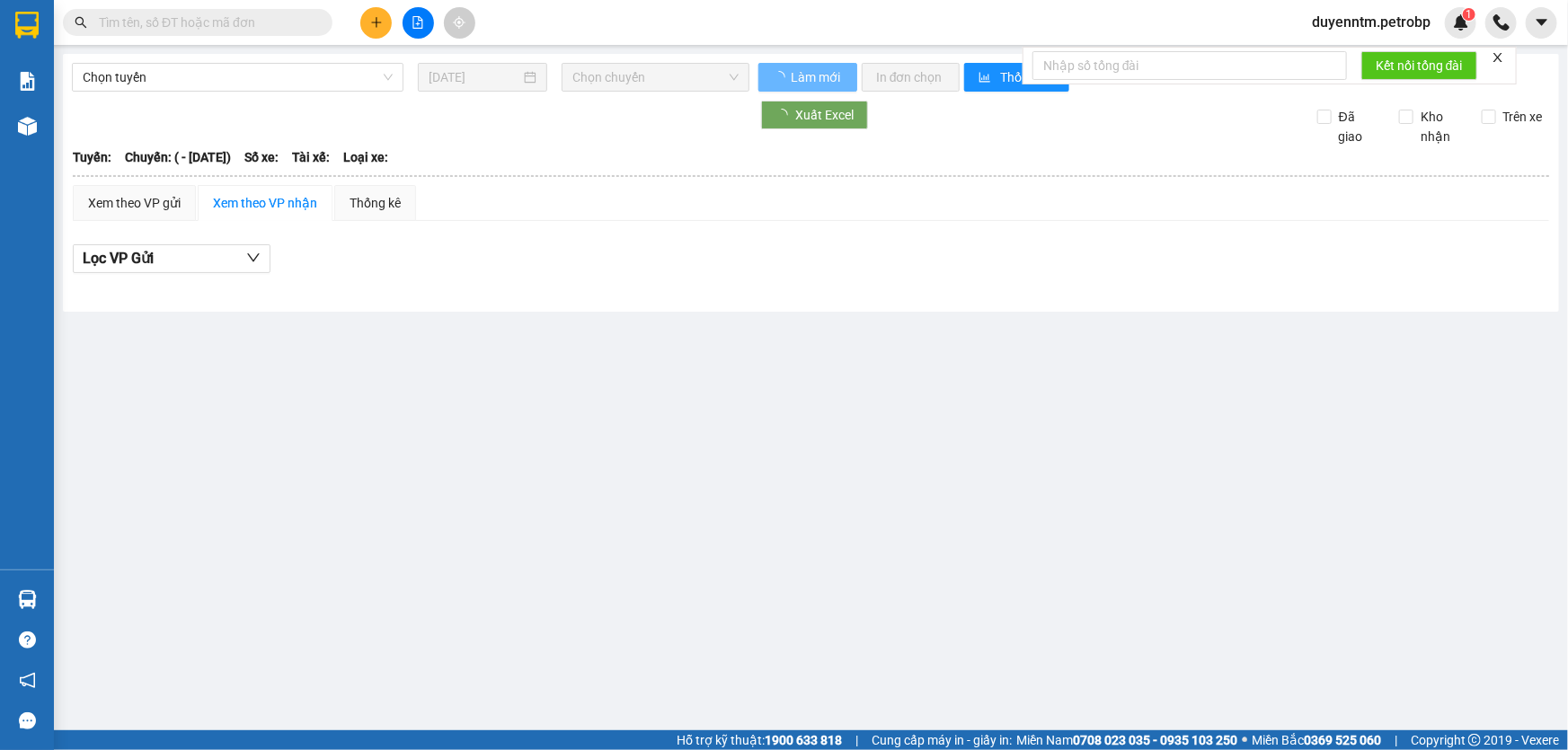
type input "[DATE]"
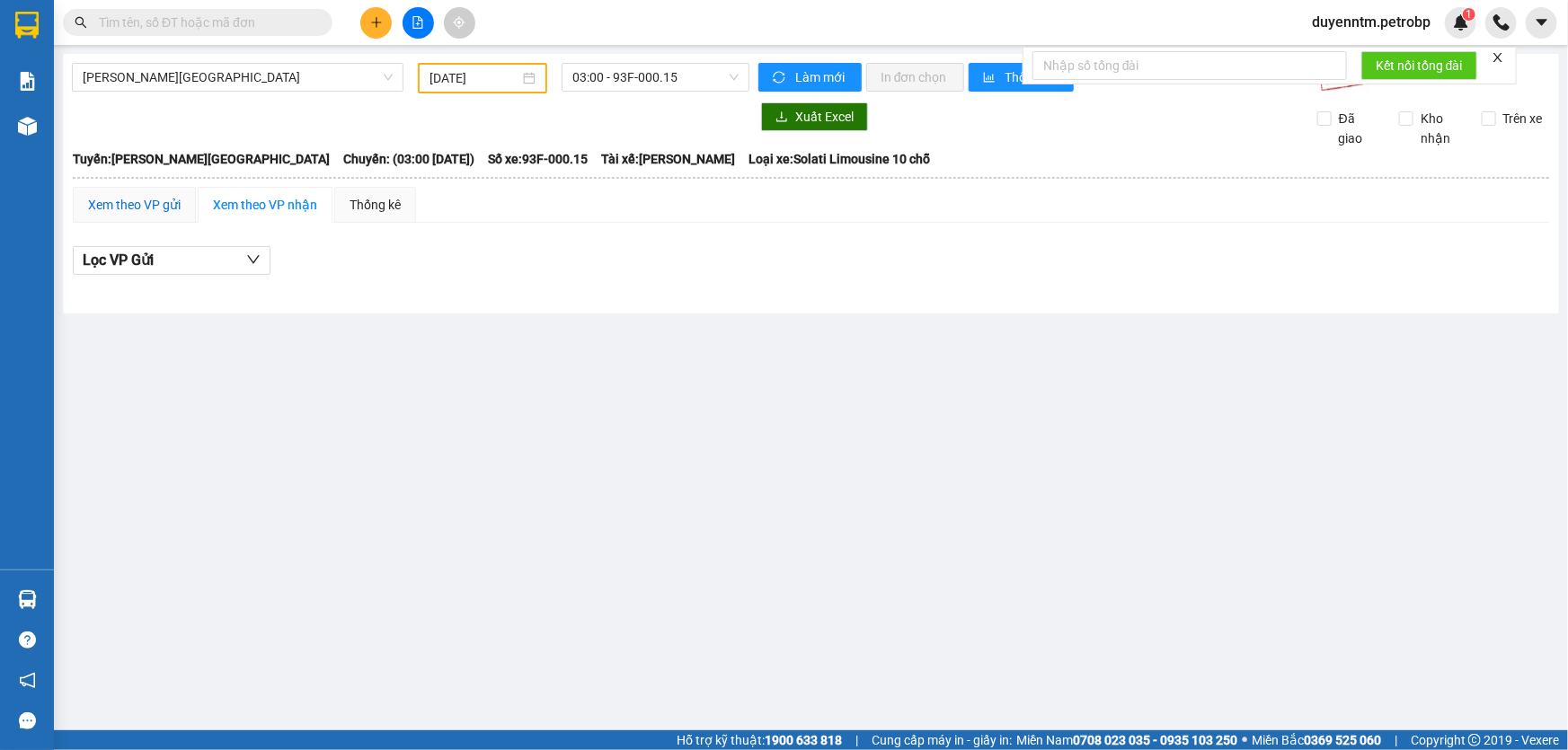
click at [126, 203] on div "Xem theo VP gửi" at bounding box center [134, 204] width 92 height 20
click at [183, 81] on span "[PERSON_NAME][GEOGRAPHIC_DATA]" at bounding box center [238, 76] width 310 height 27
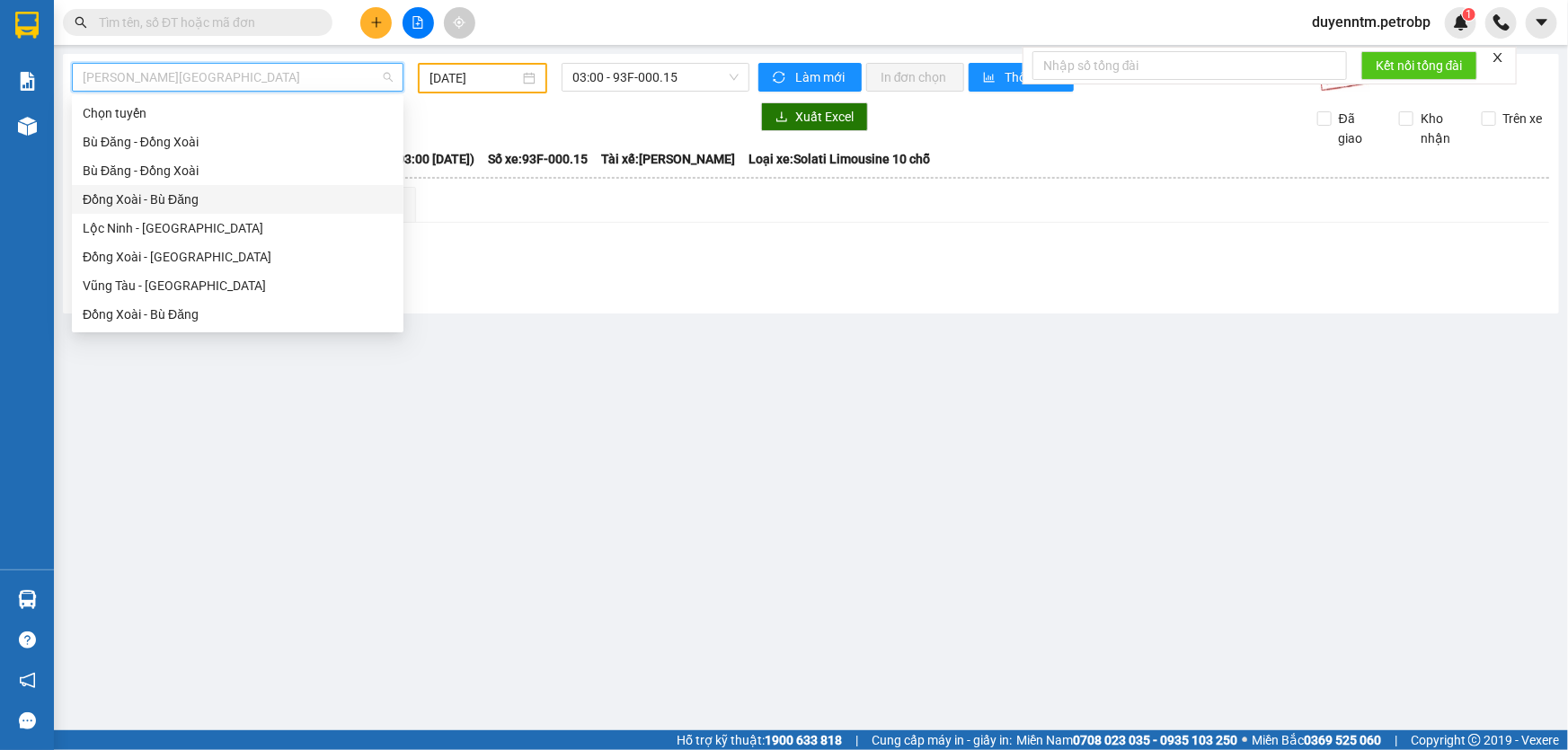
click at [166, 201] on div "Đồng Xoài - Bù Đăng" at bounding box center [238, 199] width 310 height 20
type input "[DATE]"
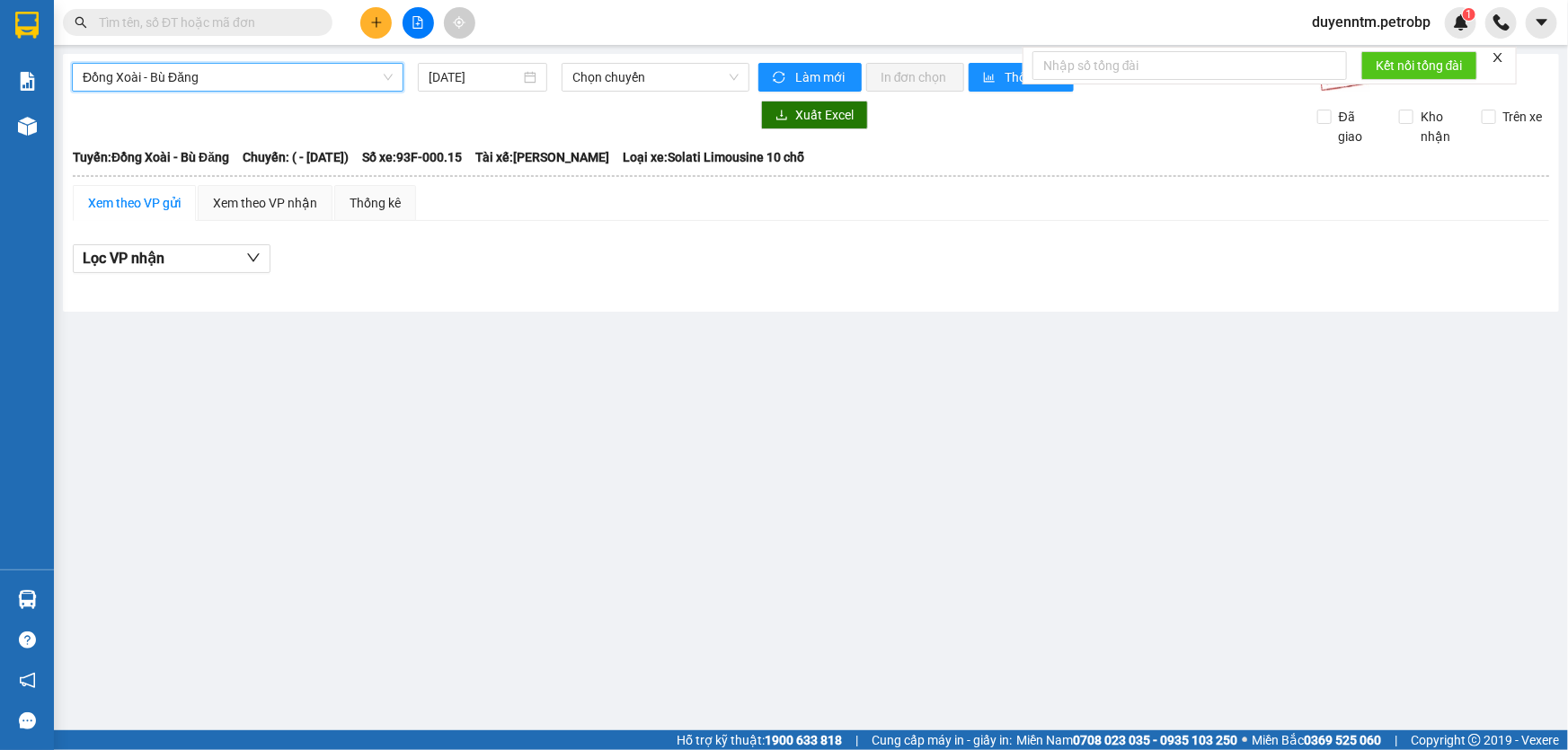
click at [202, 90] on div "Đồng Xoài - Bù Đăng" at bounding box center [238, 77] width 332 height 29
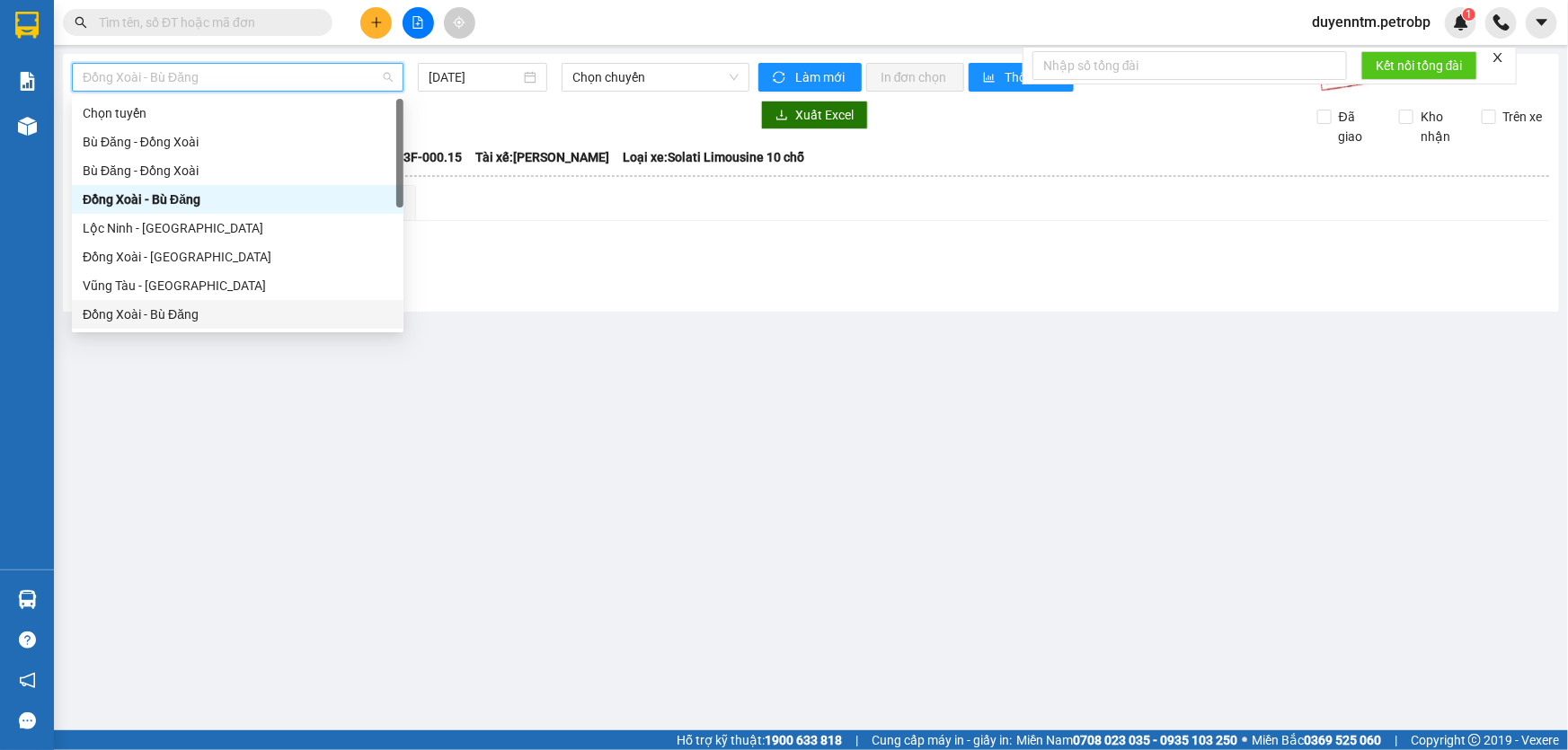
click at [159, 307] on div "Đồng Xoài - Bù Đăng" at bounding box center [238, 314] width 310 height 20
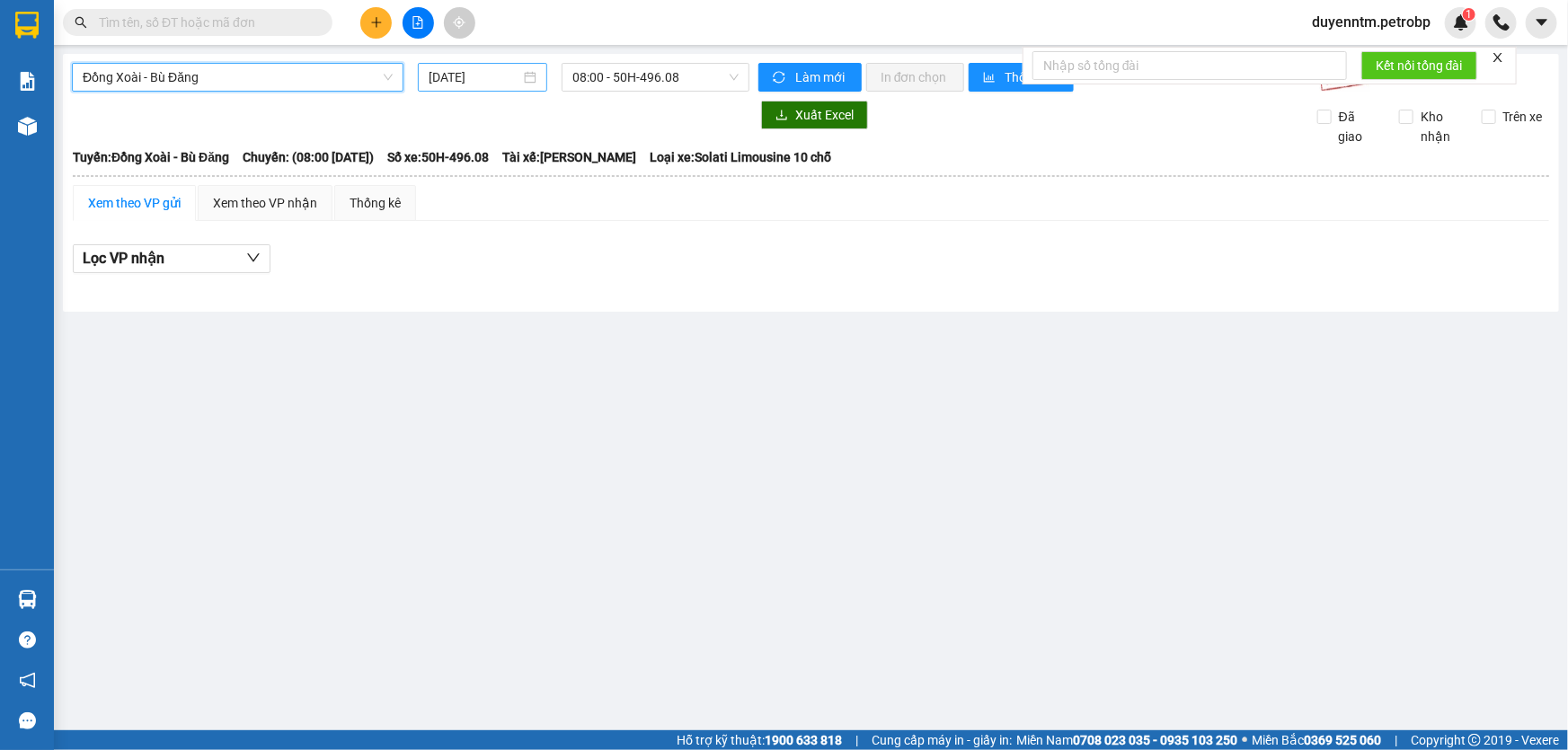
click at [471, 77] on input "[DATE]" at bounding box center [474, 76] width 91 height 20
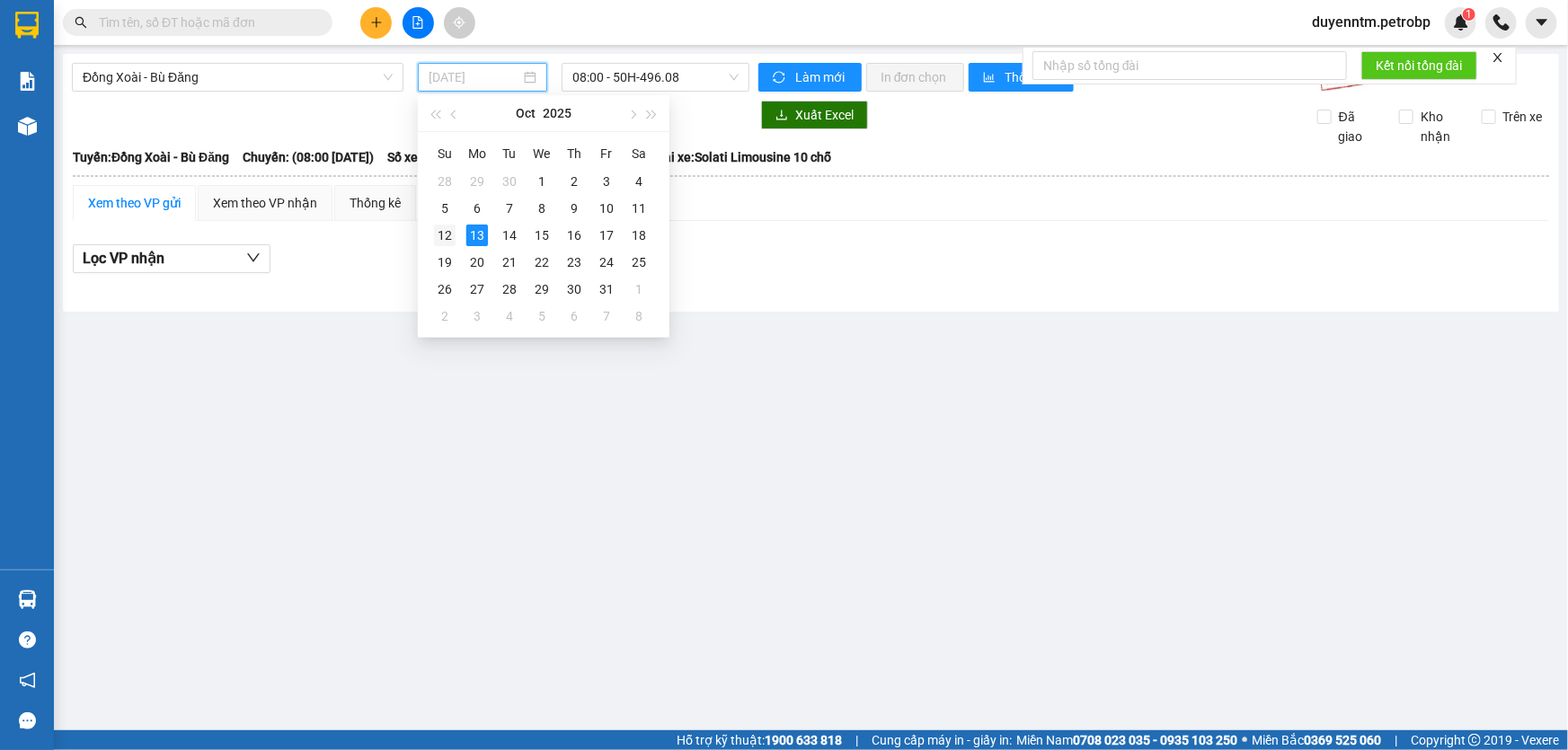
click at [447, 231] on div "12" at bounding box center [444, 235] width 21 height 21
type input "[DATE]"
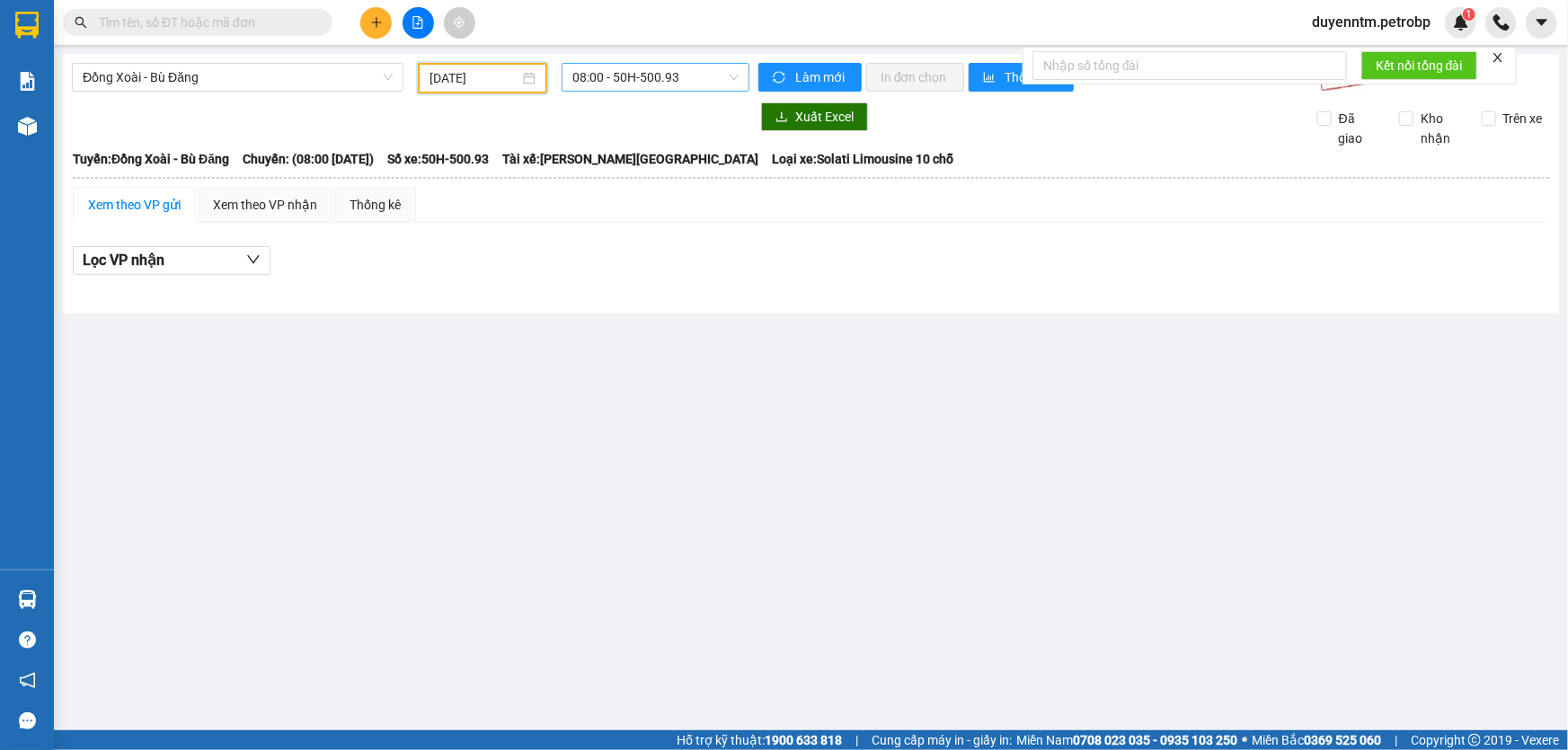
click at [634, 77] on span "08:00 - 50H-500.93" at bounding box center [655, 76] width 166 height 27
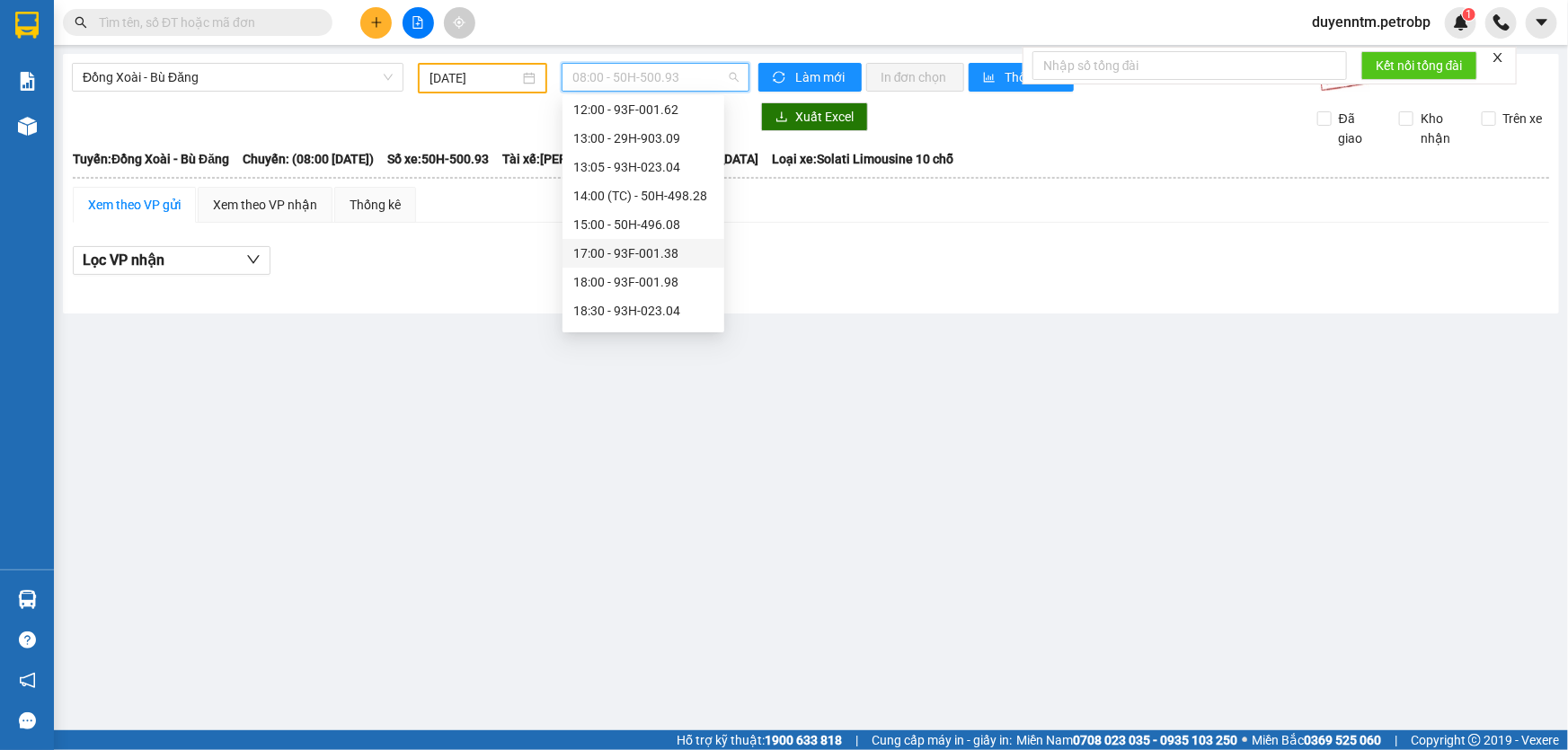
scroll to position [200, 0]
click at [646, 239] on div "18:30 - 93H-023.04" at bounding box center [644, 229] width 162 height 29
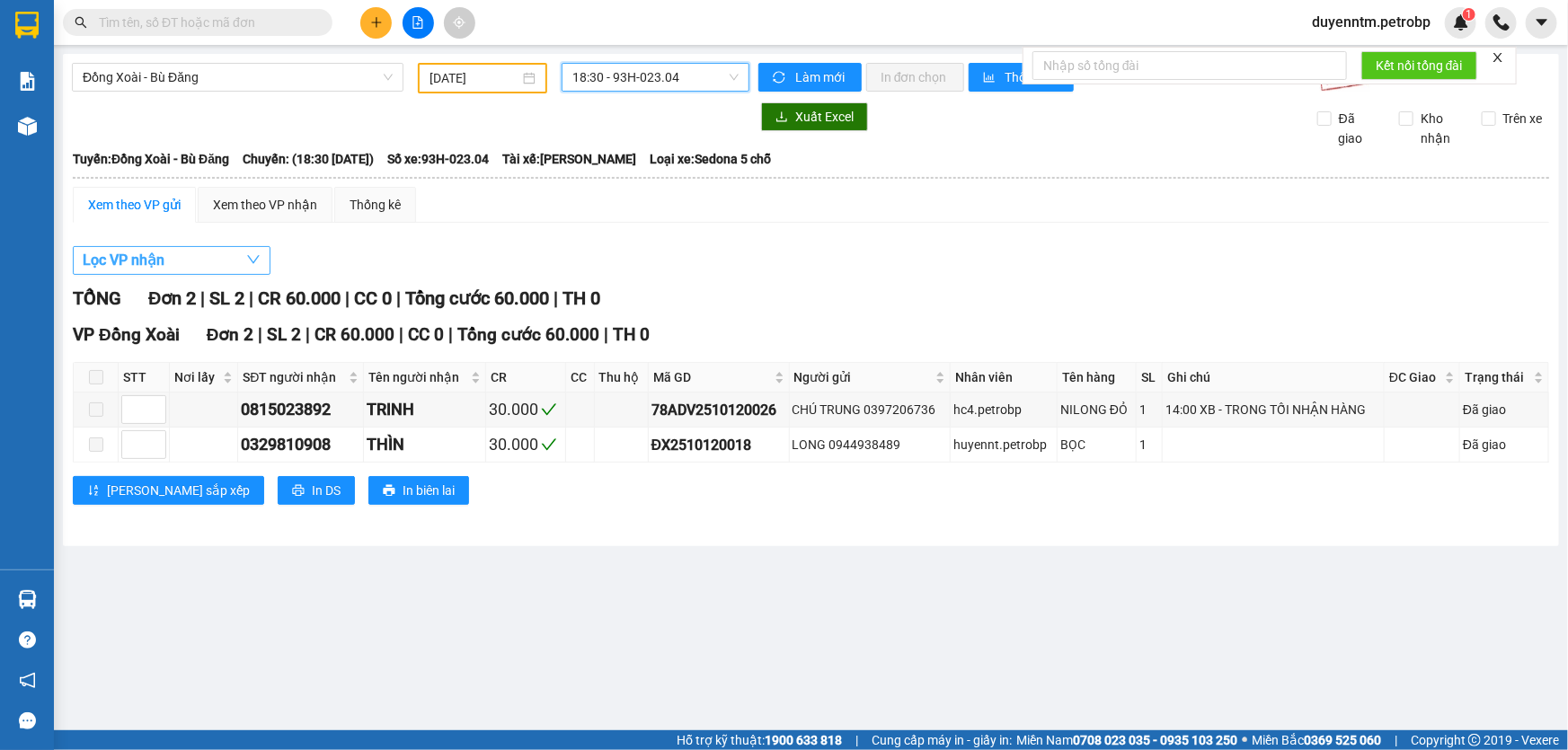
click at [187, 250] on button "Lọc VP nhận" at bounding box center [171, 260] width 198 height 29
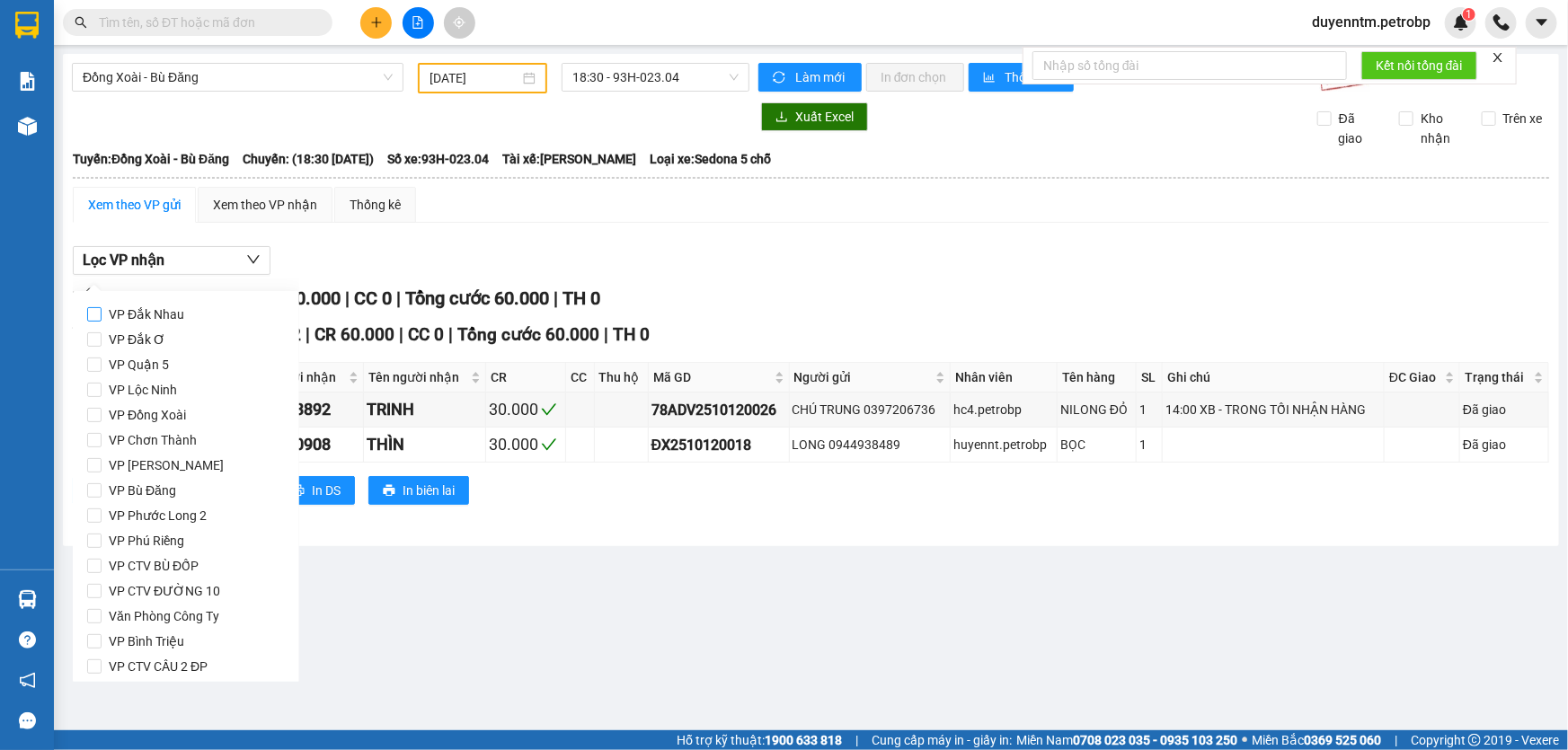
click at [177, 322] on span "VP Đắk Nhau" at bounding box center [146, 314] width 89 height 25
click at [102, 321] on input "VP Đắk Nhau" at bounding box center [94, 314] width 14 height 14
checkbox input "true"
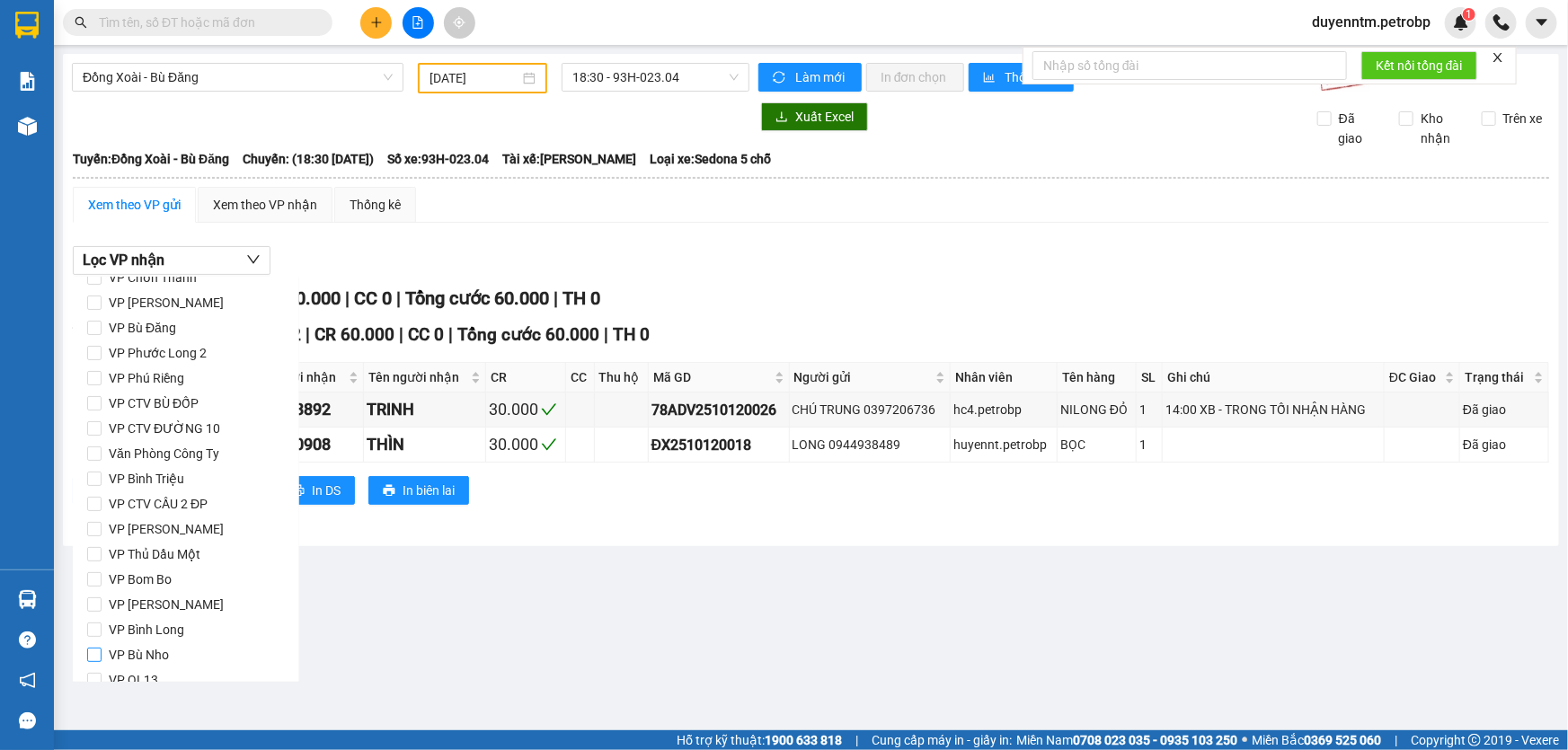
scroll to position [239, 0]
click at [163, 506] on span "VP Bom Bo" at bounding box center [140, 504] width 77 height 25
click at [102, 506] on input "VP Bom Bo" at bounding box center [94, 503] width 14 height 14
checkbox input "true"
click at [117, 654] on span "Lọc" at bounding box center [112, 656] width 20 height 20
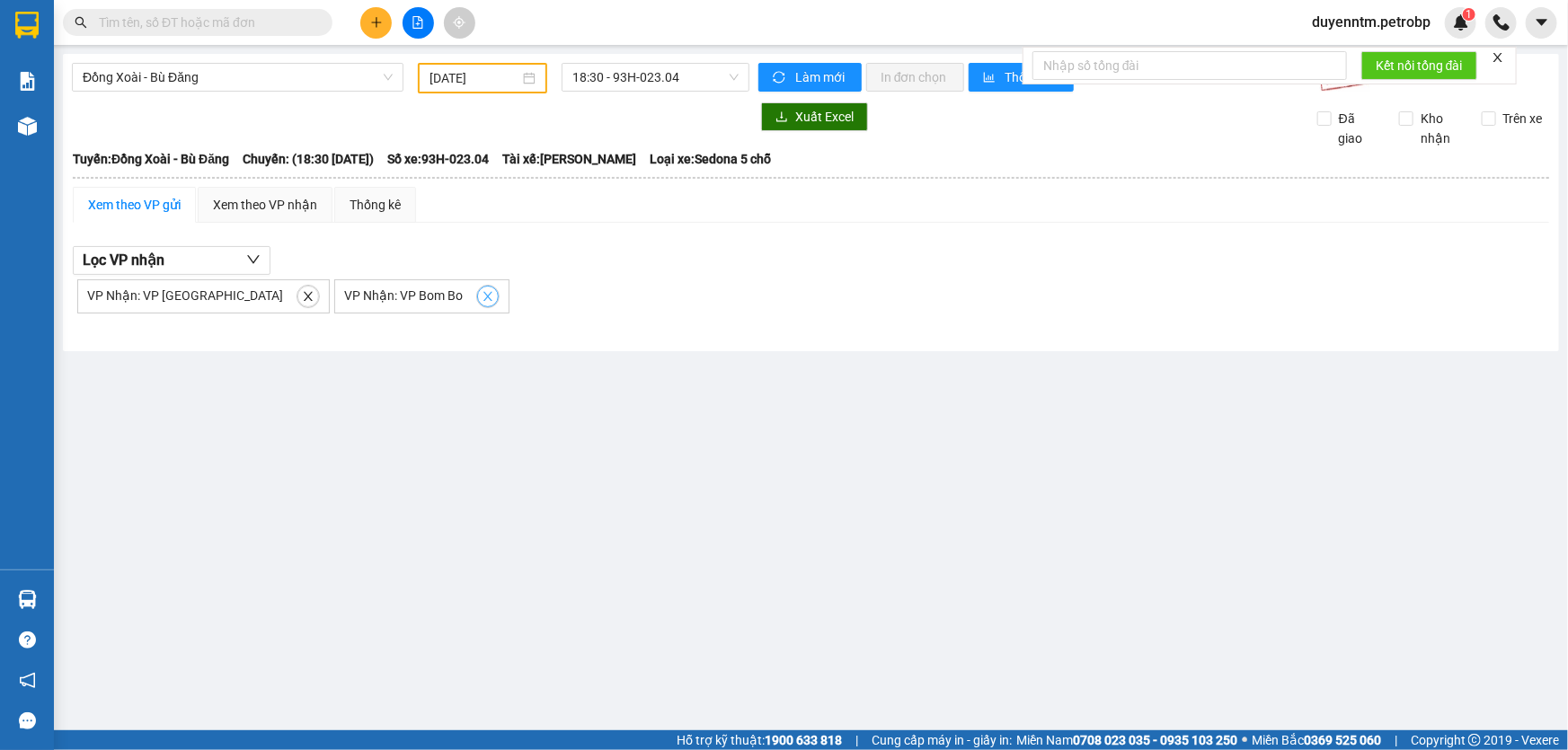
click at [484, 293] on icon "close" at bounding box center [488, 296] width 9 height 9
click at [302, 291] on icon "close" at bounding box center [308, 297] width 13 height 13
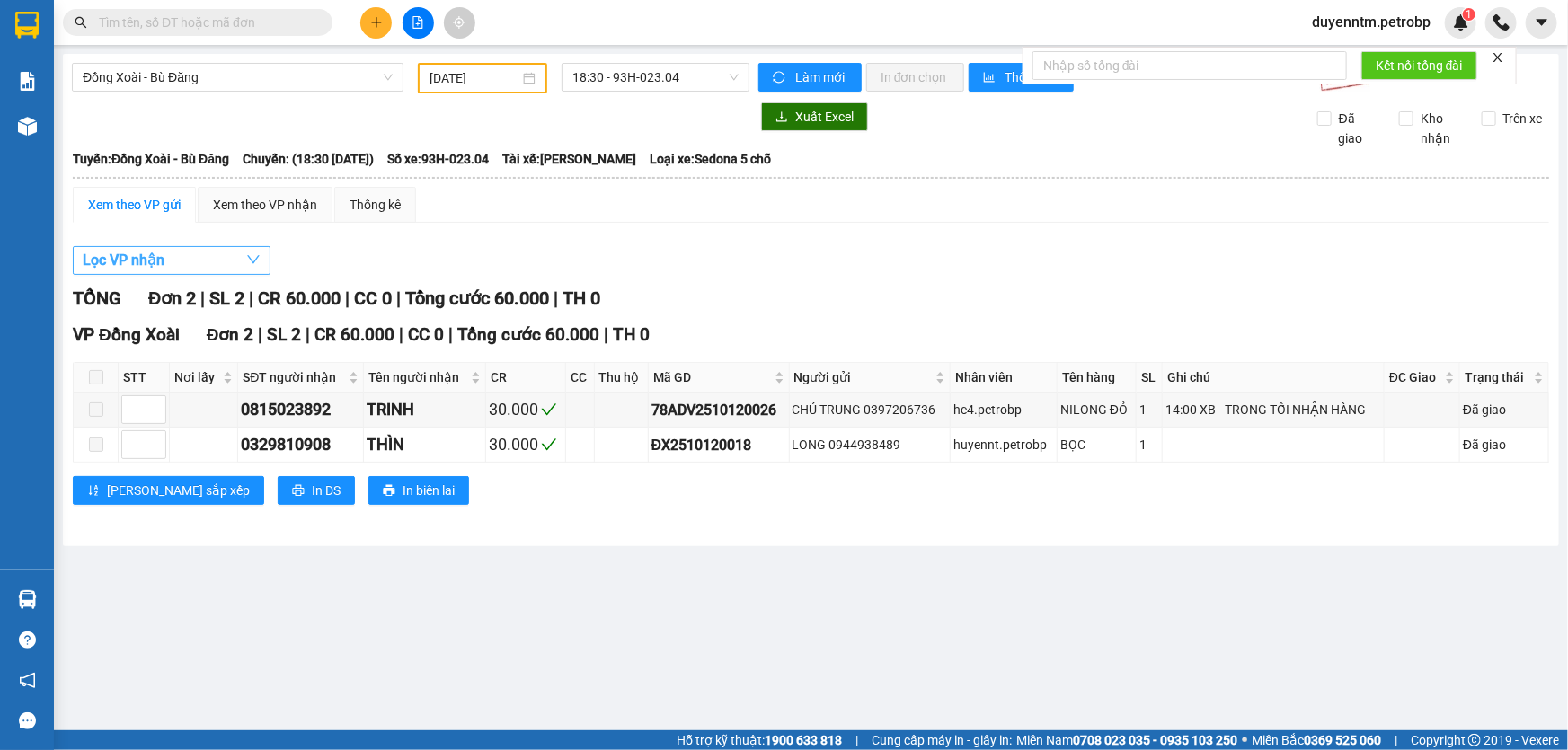
click at [237, 269] on button "Lọc VP nhận" at bounding box center [171, 260] width 198 height 29
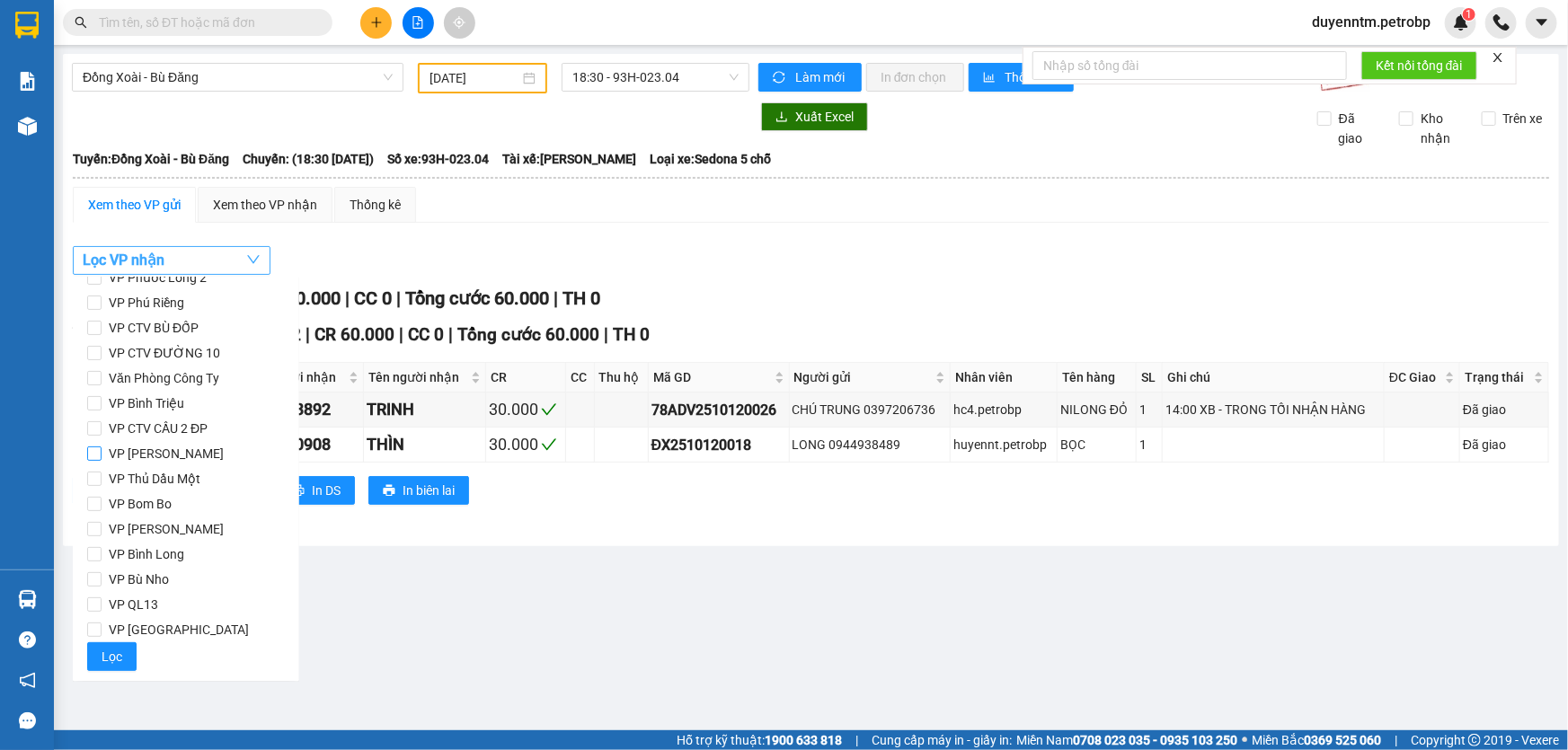
scroll to position [0, 0]
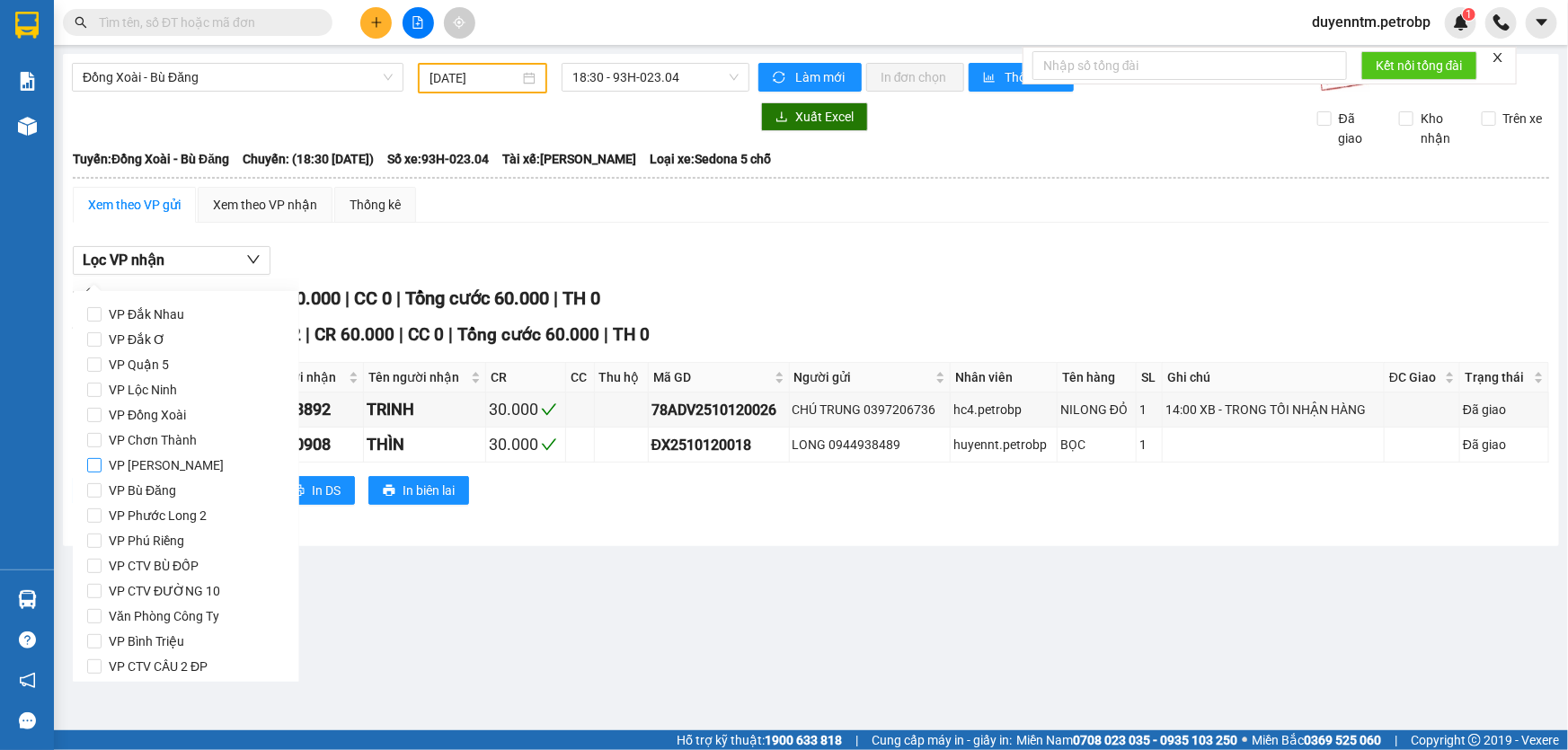
click at [160, 462] on span "VP [PERSON_NAME]" at bounding box center [166, 465] width 130 height 25
click at [102, 462] on input "VP [PERSON_NAME]" at bounding box center [94, 465] width 14 height 14
checkbox input "true"
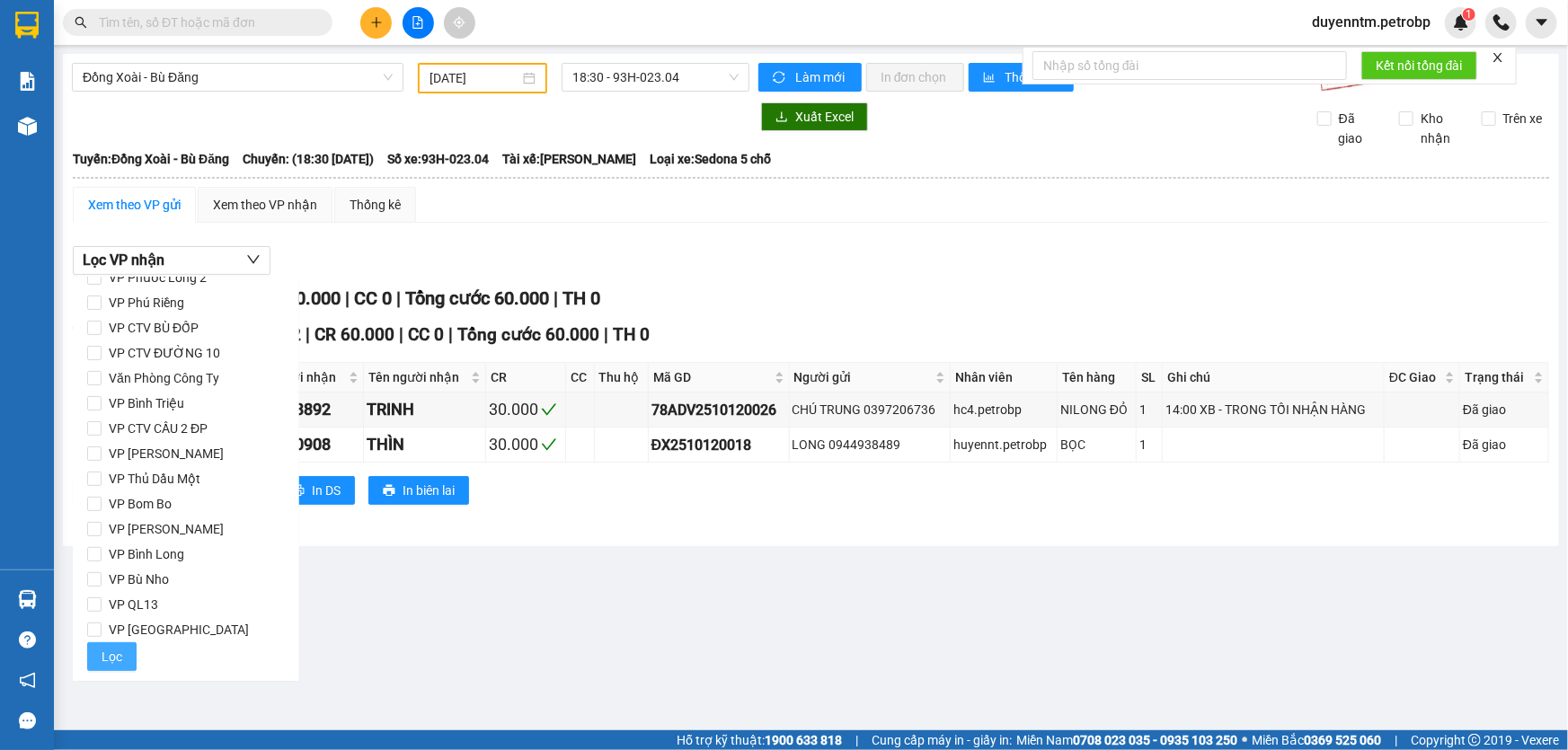
click at [119, 651] on span "Lọc" at bounding box center [112, 656] width 20 height 20
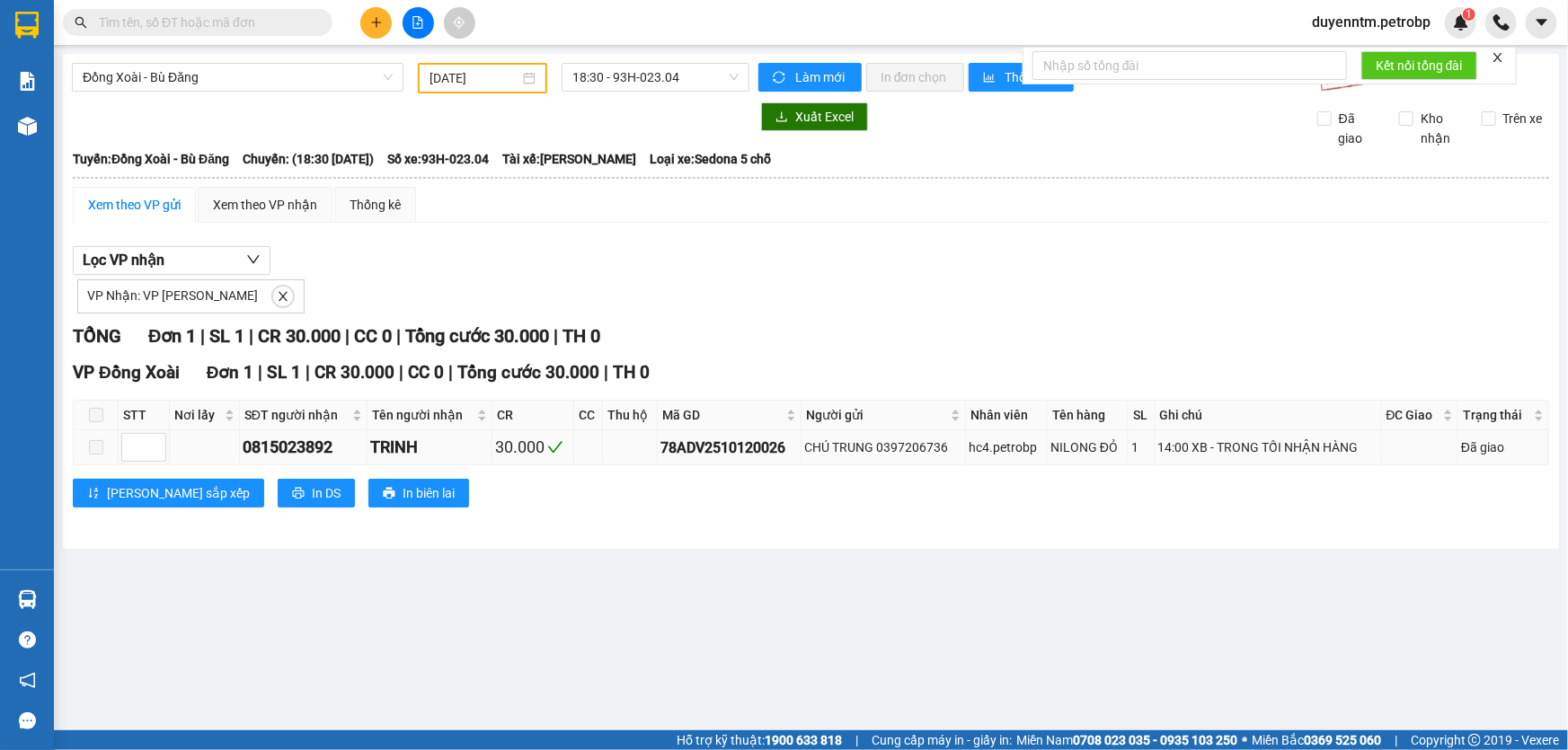
click at [747, 444] on div "78ADV2510120026" at bounding box center [729, 448] width 138 height 22
copy div "78ADV2510120026"
click at [266, 23] on input "text" at bounding box center [205, 22] width 212 height 20
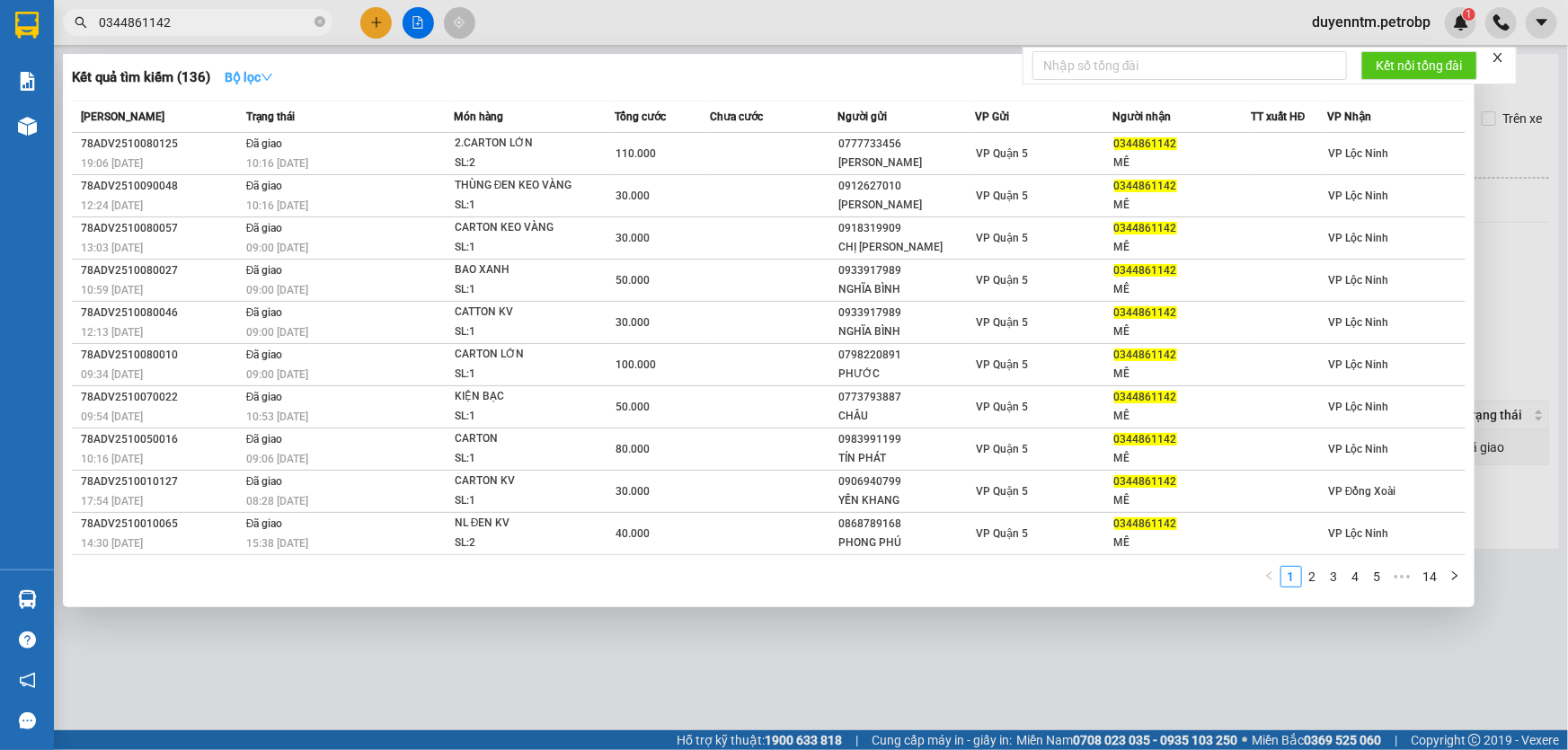
type input "0344861142"
click at [269, 73] on icon "down" at bounding box center [267, 77] width 13 height 13
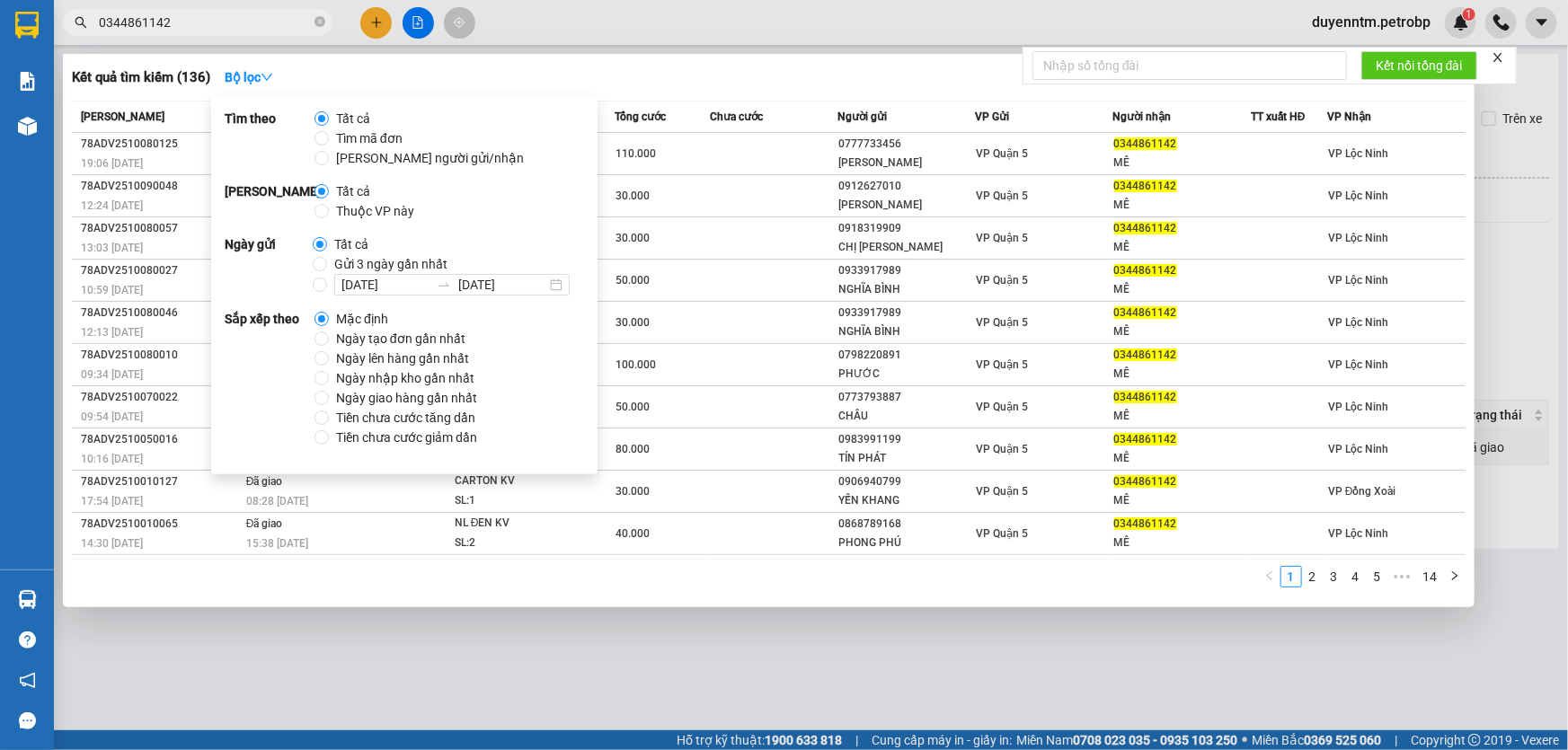
click at [370, 272] on span "Gửi 3 ngày gần nhất" at bounding box center [390, 264] width 128 height 20
click at [327, 271] on input "Gửi 3 ngày gần nhất" at bounding box center [320, 264] width 14 height 14
radio input "true"
radio input "false"
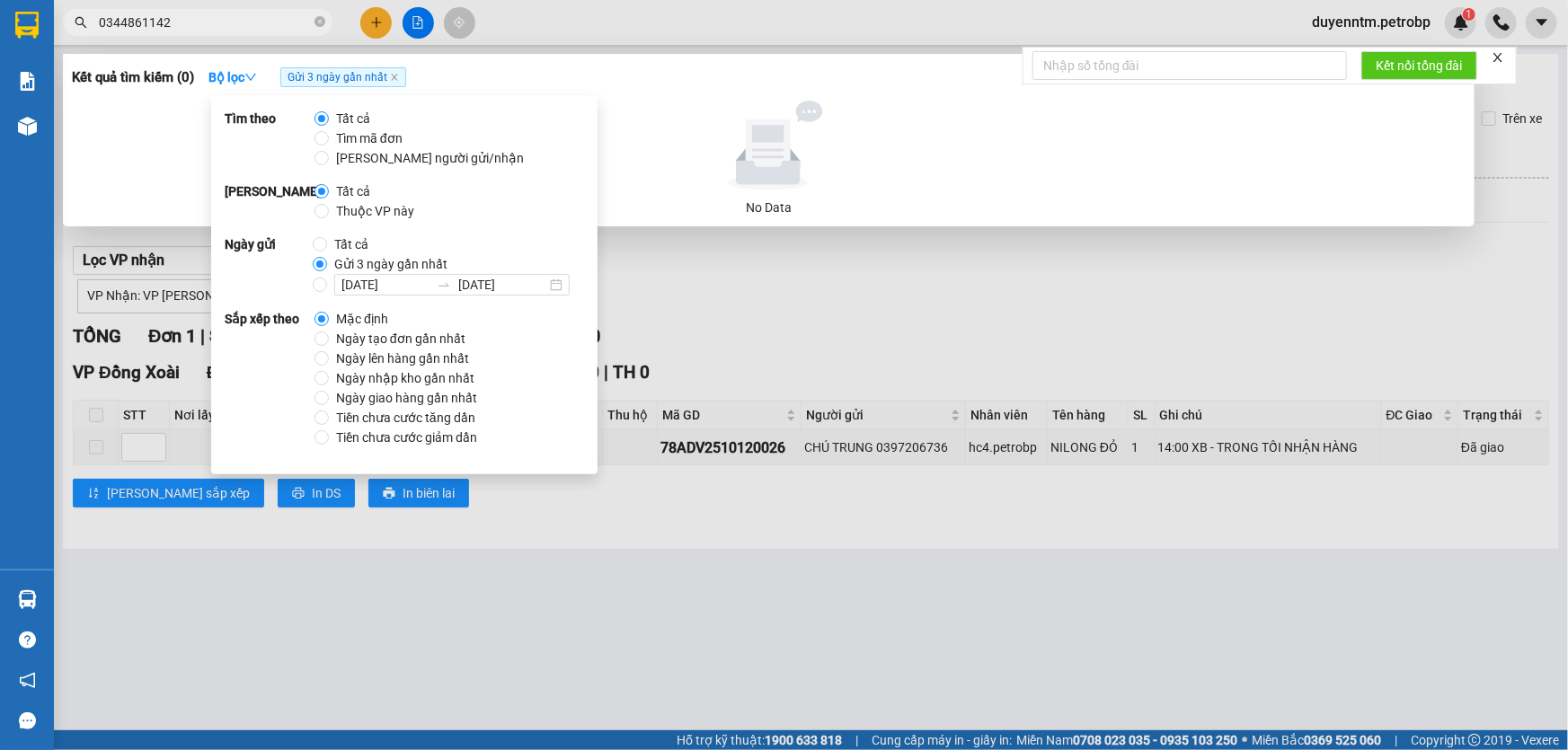
click at [651, 28] on div at bounding box center [784, 375] width 1568 height 750
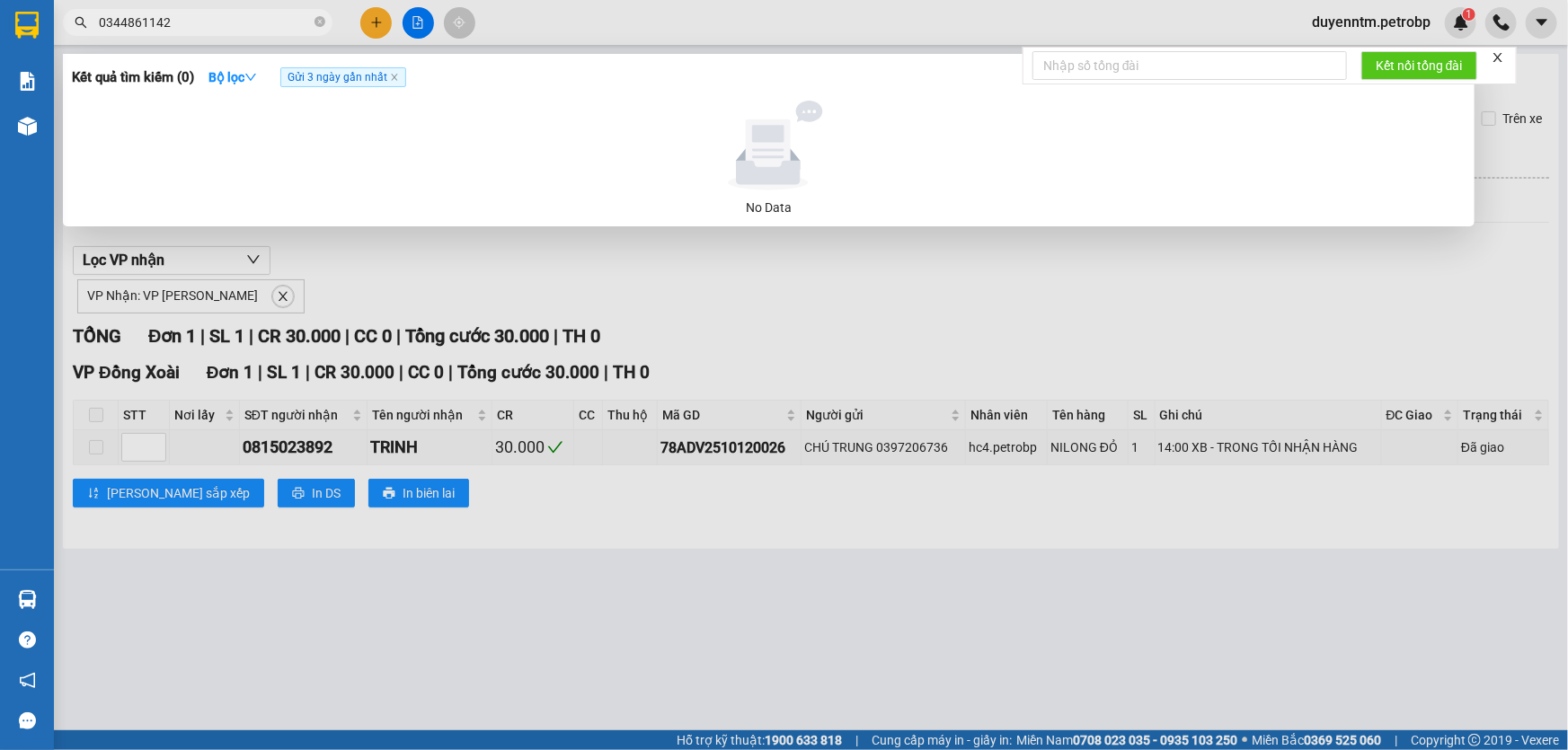
click at [212, 18] on input "0344861142" at bounding box center [205, 22] width 212 height 20
click at [402, 81] on span "Gửi 3 ngày gần nhất" at bounding box center [343, 76] width 126 height 20
click at [395, 75] on icon "close" at bounding box center [395, 77] width 9 height 9
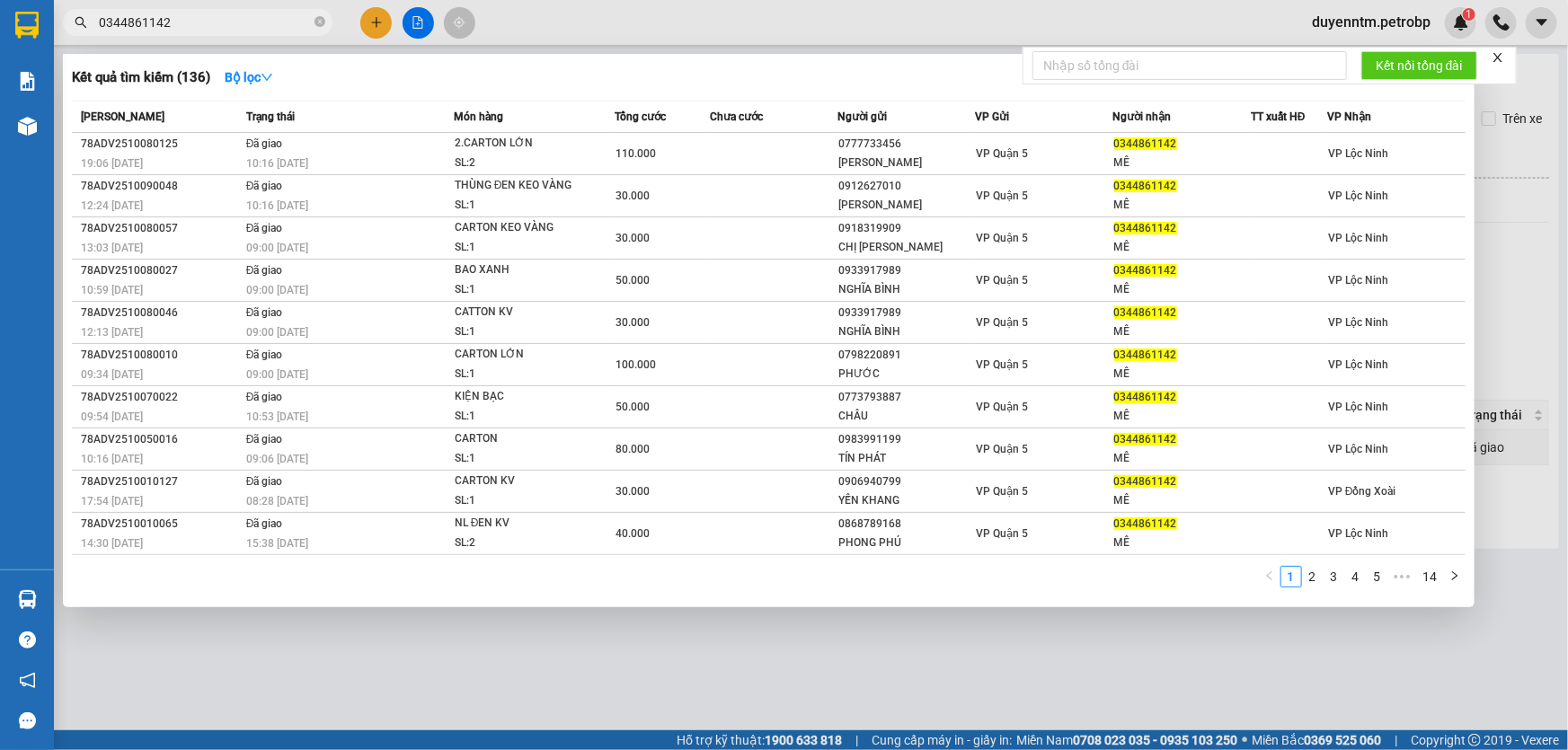
click at [242, 18] on input "0344861142" at bounding box center [205, 22] width 212 height 20
